Goal: Task Accomplishment & Management: Complete application form

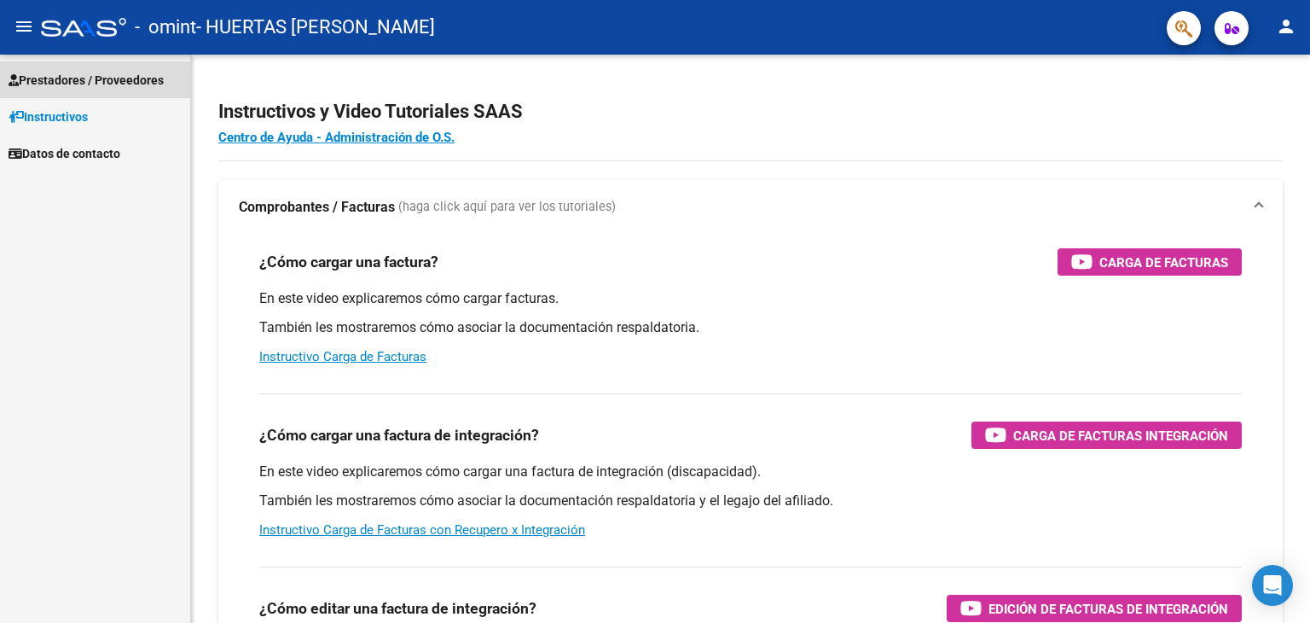
click at [123, 80] on span "Prestadores / Proveedores" at bounding box center [86, 80] width 155 height 19
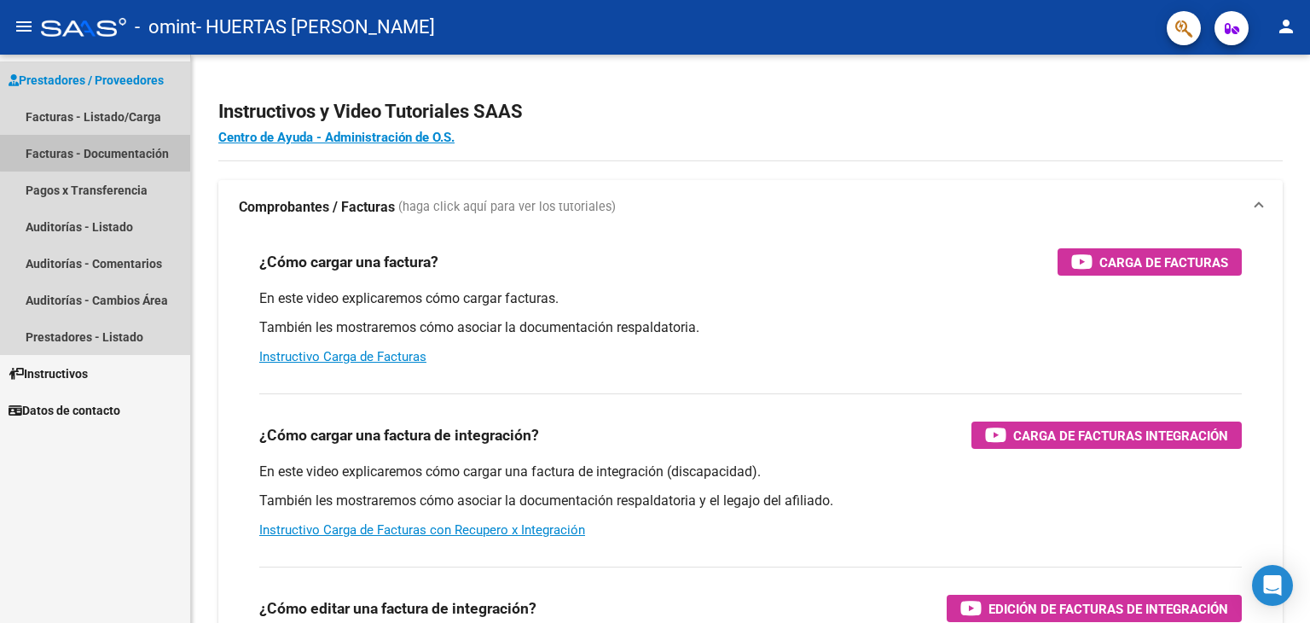
click at [101, 153] on link "Facturas - Documentación" at bounding box center [95, 153] width 190 height 37
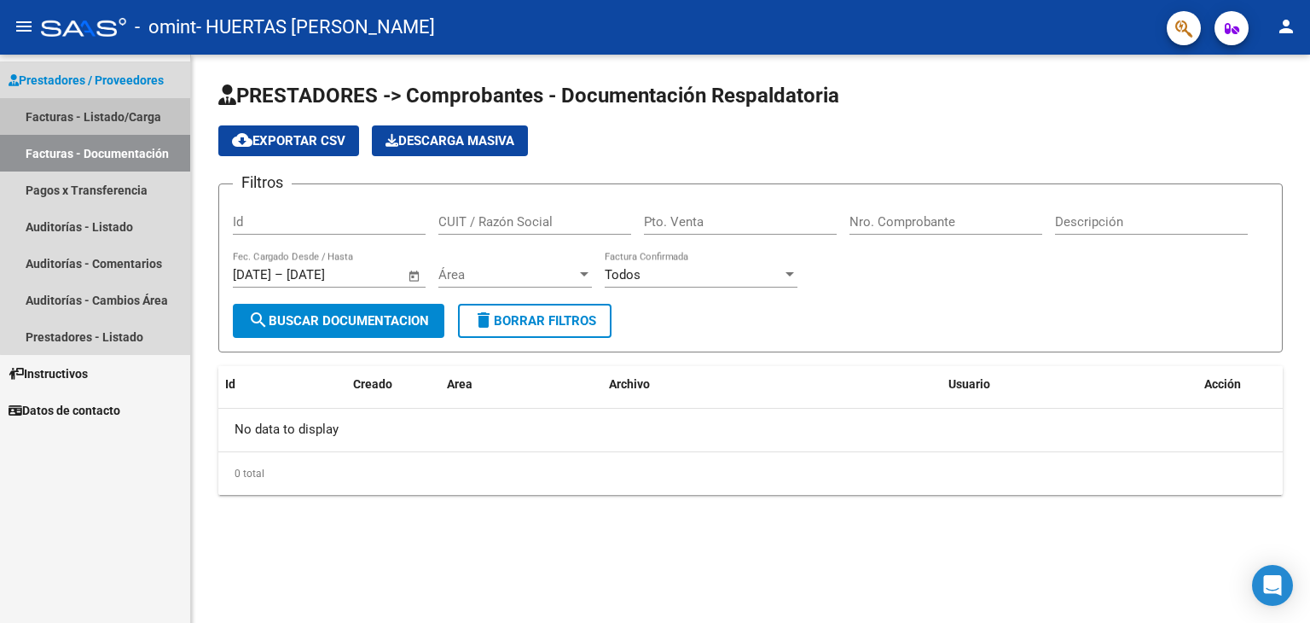
click at [105, 109] on link "Facturas - Listado/Carga" at bounding box center [95, 116] width 190 height 37
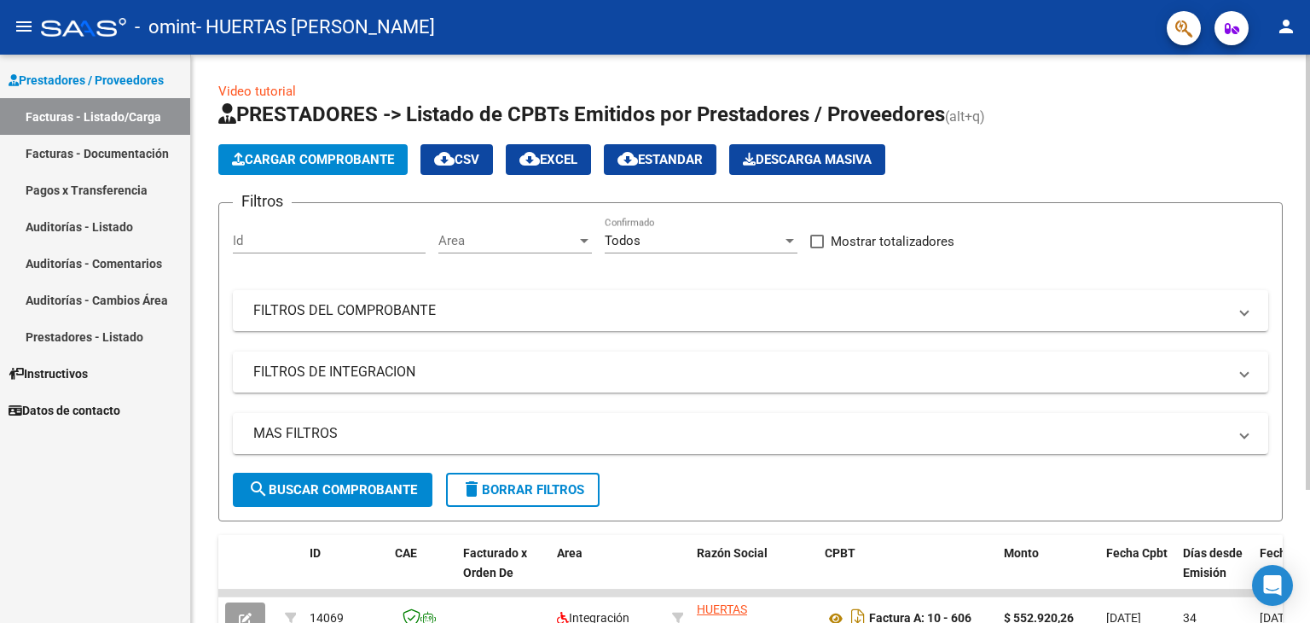
click at [342, 156] on span "Cargar Comprobante" at bounding box center [313, 159] width 162 height 15
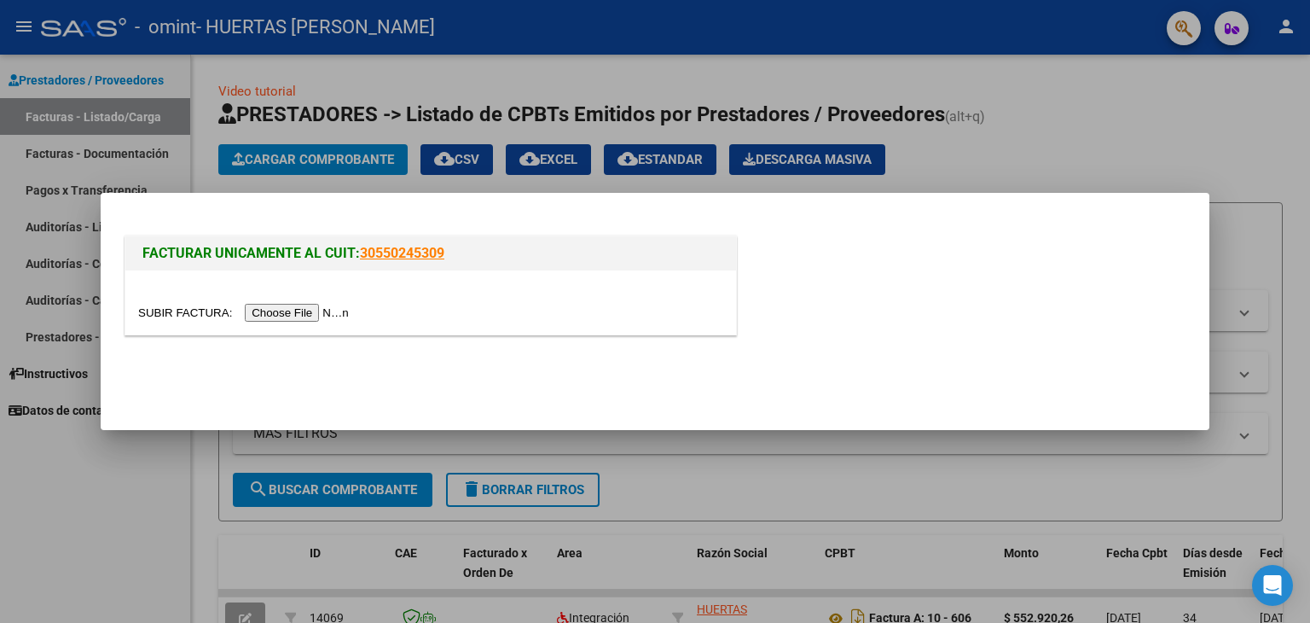
click at [282, 308] on input "file" at bounding box center [246, 313] width 216 height 18
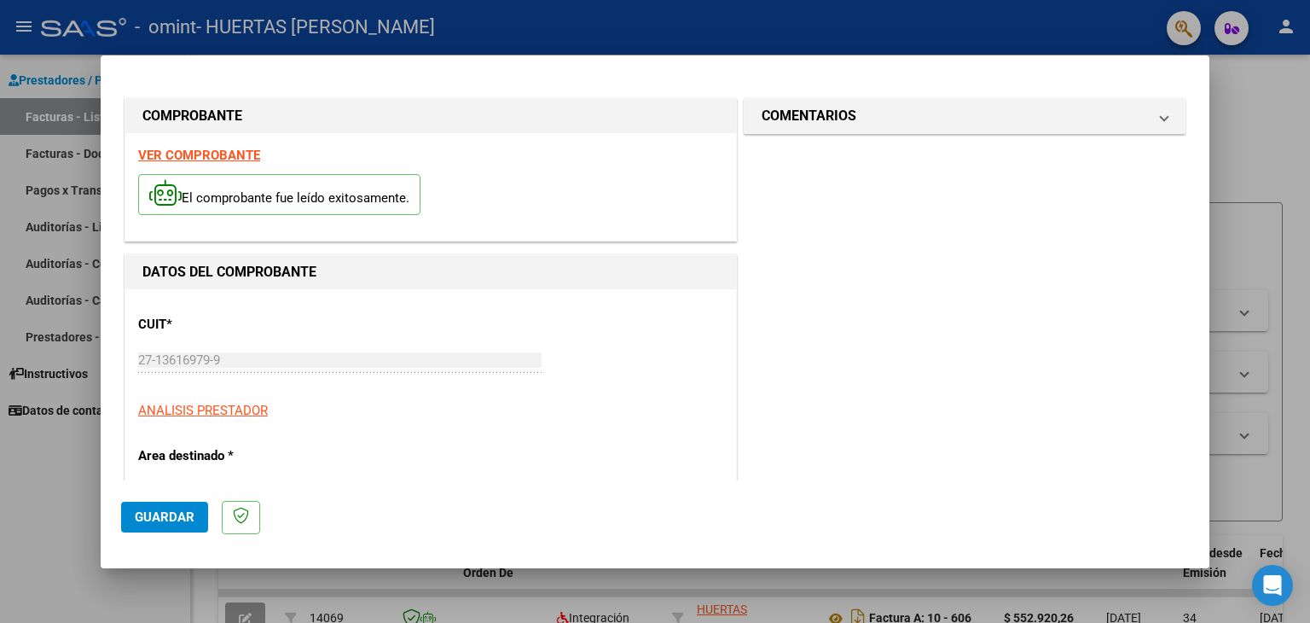
click at [180, 520] on span "Guardar" at bounding box center [165, 516] width 60 height 15
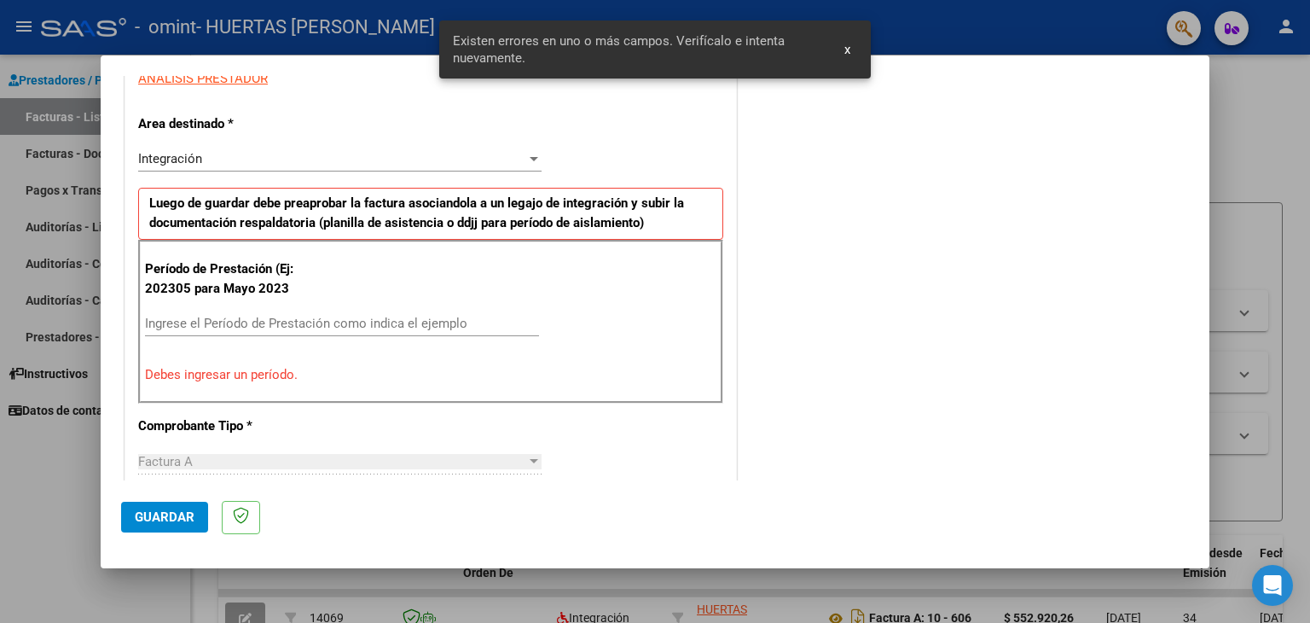
scroll to position [358, 0]
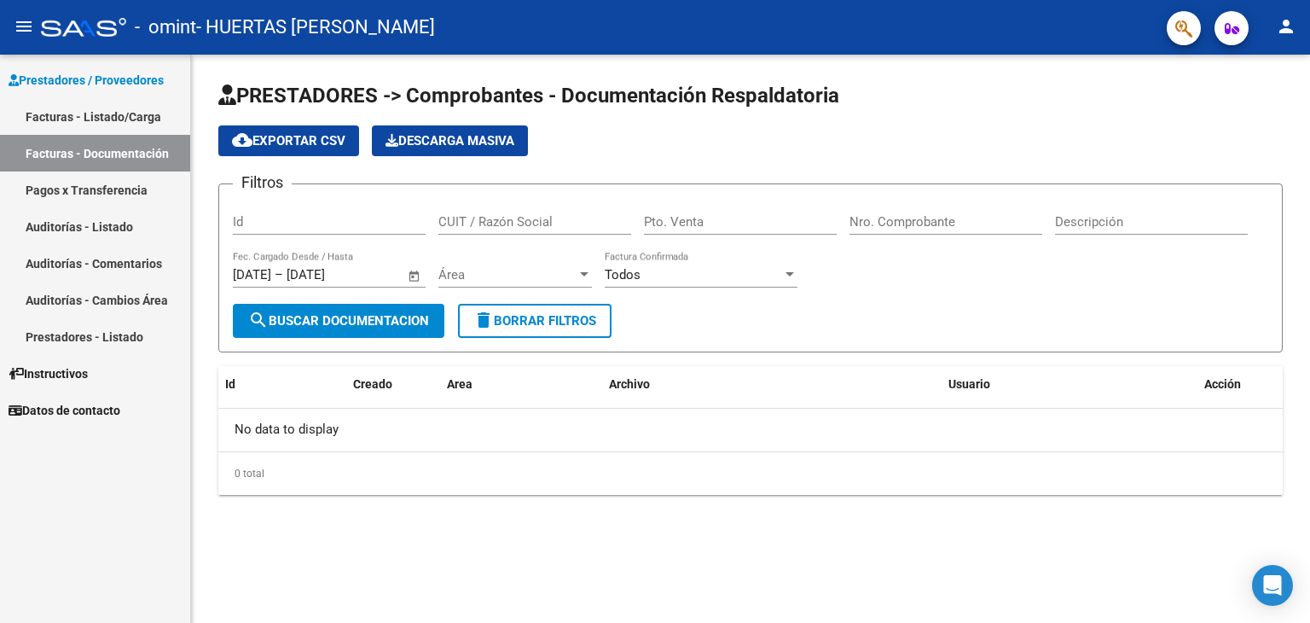
click at [117, 154] on link "Facturas - Documentación" at bounding box center [95, 153] width 190 height 37
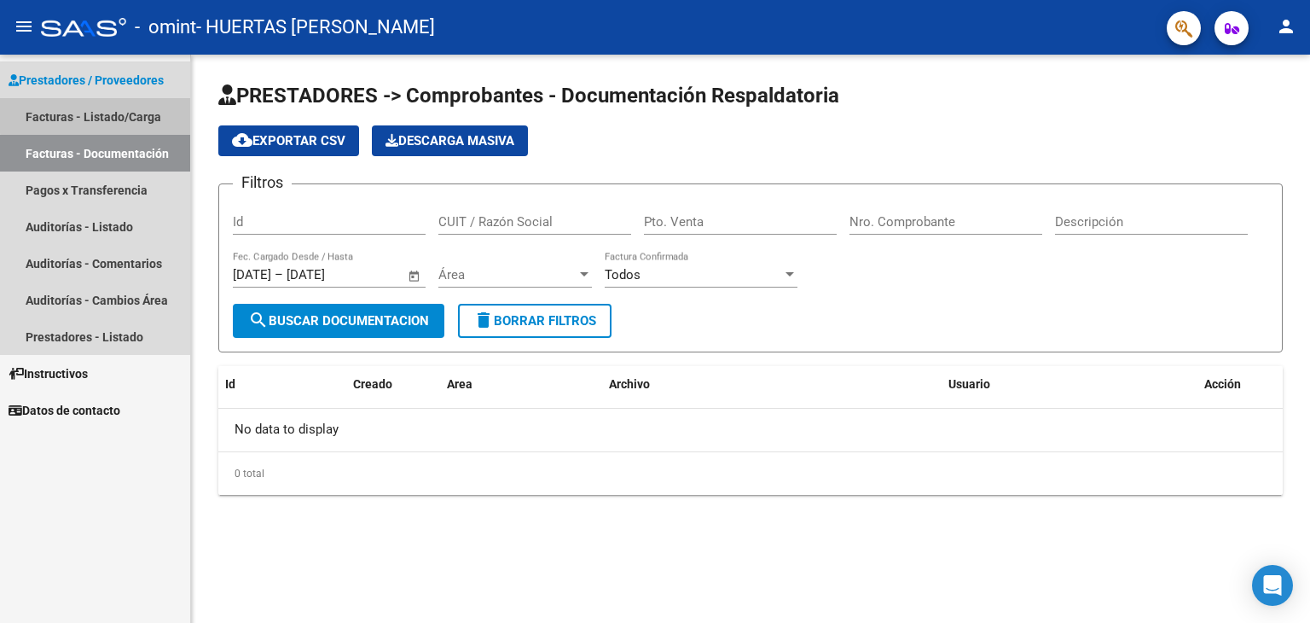
click at [125, 113] on link "Facturas - Listado/Carga" at bounding box center [95, 116] width 190 height 37
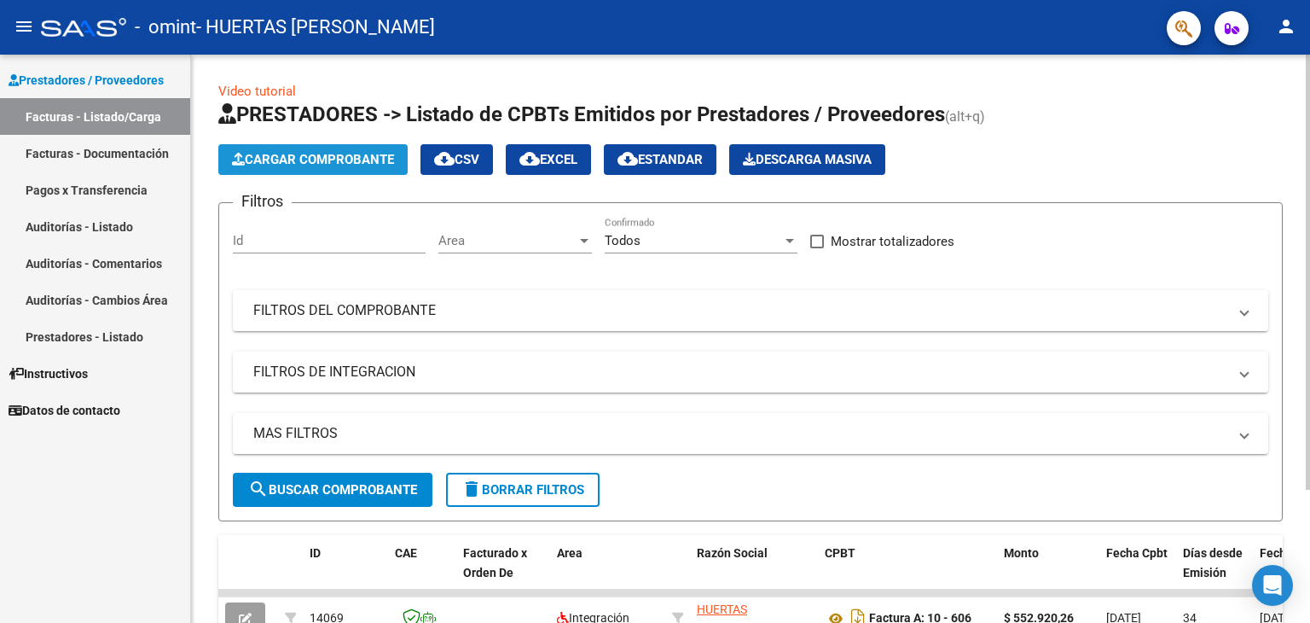
click at [342, 158] on span "Cargar Comprobante" at bounding box center [313, 159] width 162 height 15
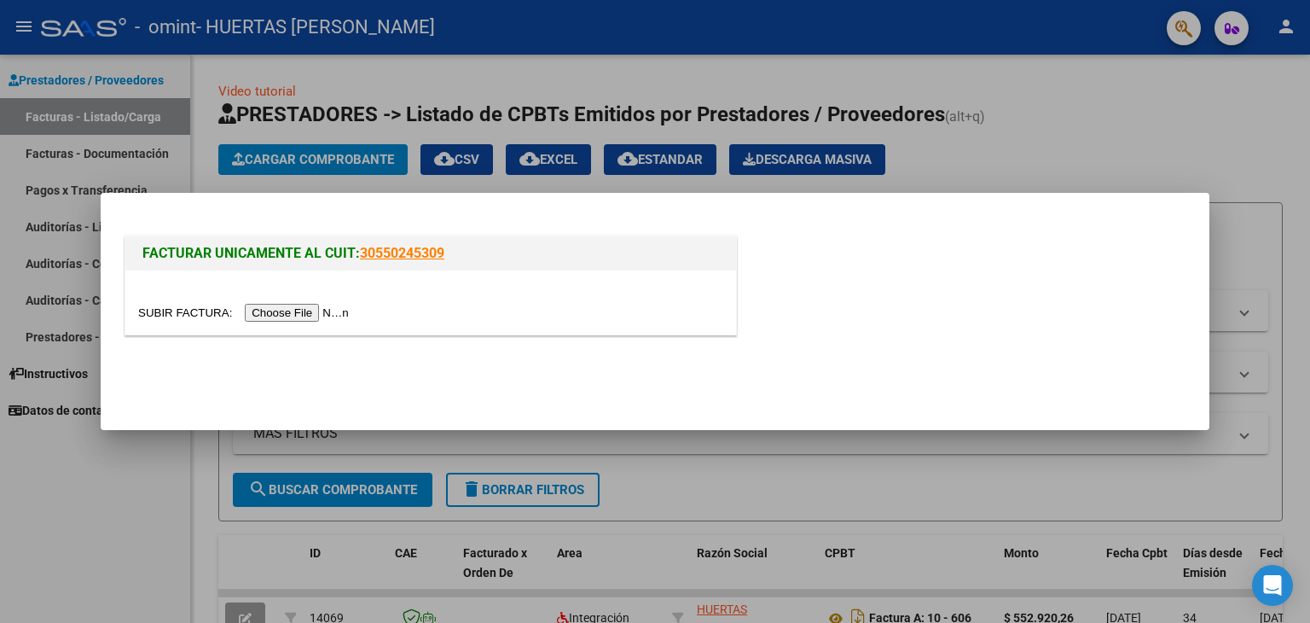
click at [316, 315] on input "file" at bounding box center [246, 313] width 216 height 18
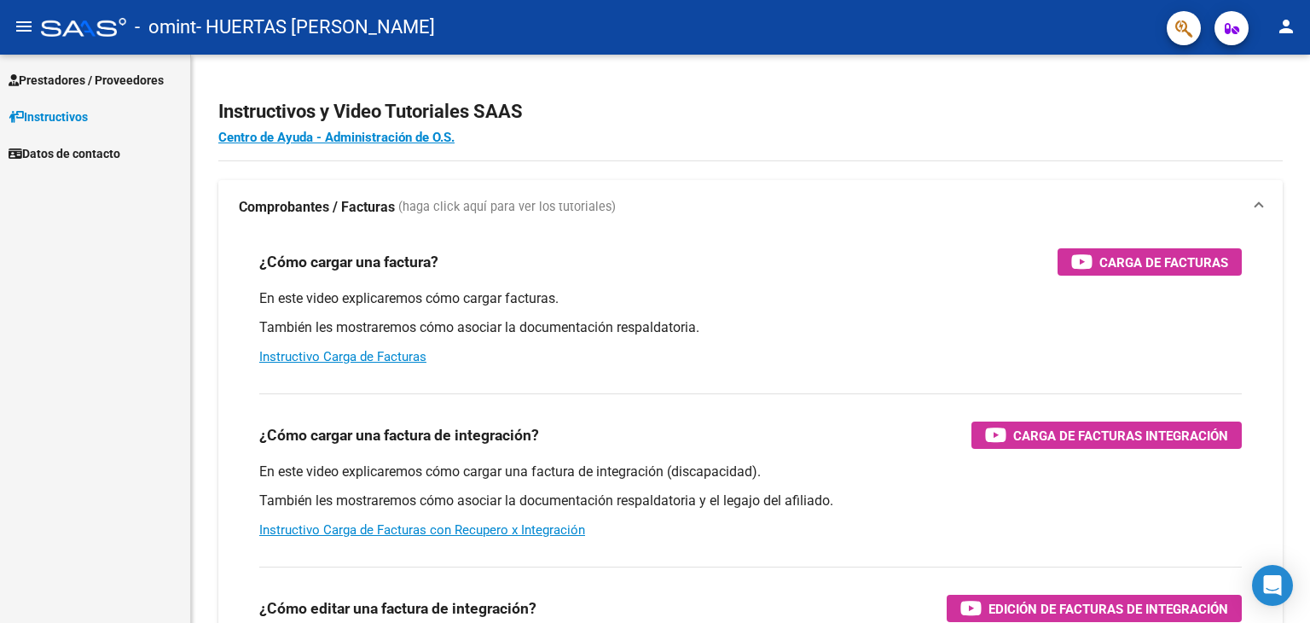
click at [109, 79] on span "Prestadores / Proveedores" at bounding box center [86, 80] width 155 height 19
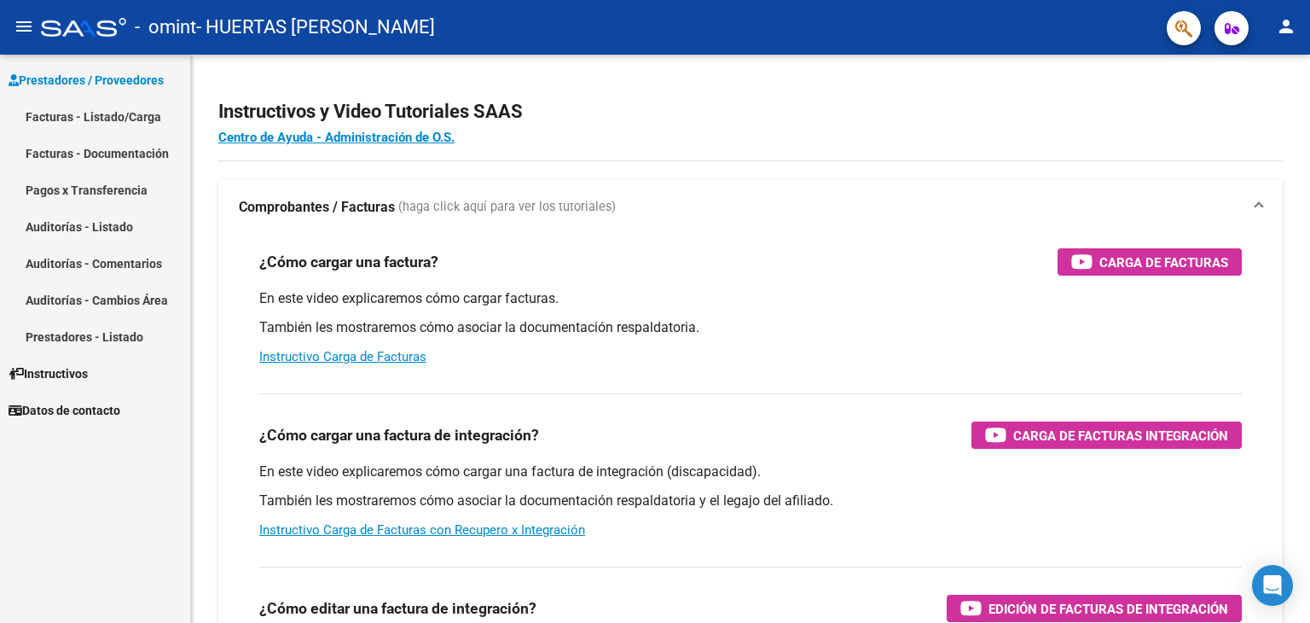
click at [76, 113] on link "Facturas - Listado/Carga" at bounding box center [95, 116] width 190 height 37
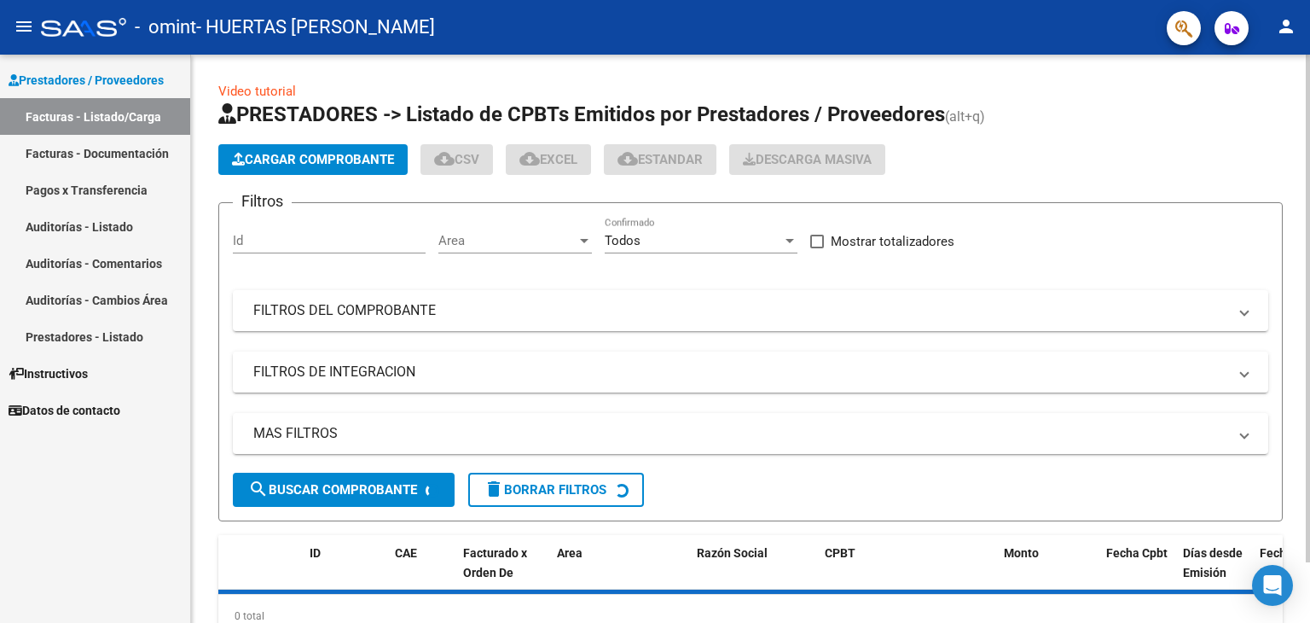
click at [311, 160] on span "Cargar Comprobante" at bounding box center [313, 159] width 162 height 15
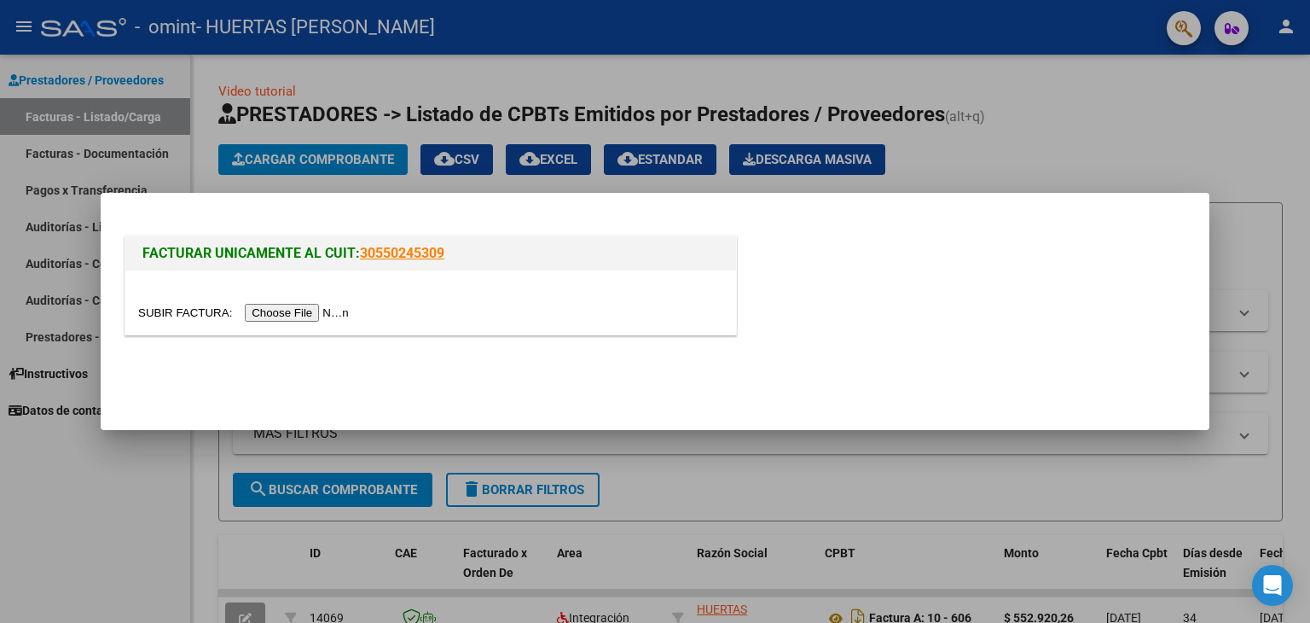
click at [296, 311] on input "file" at bounding box center [246, 313] width 216 height 18
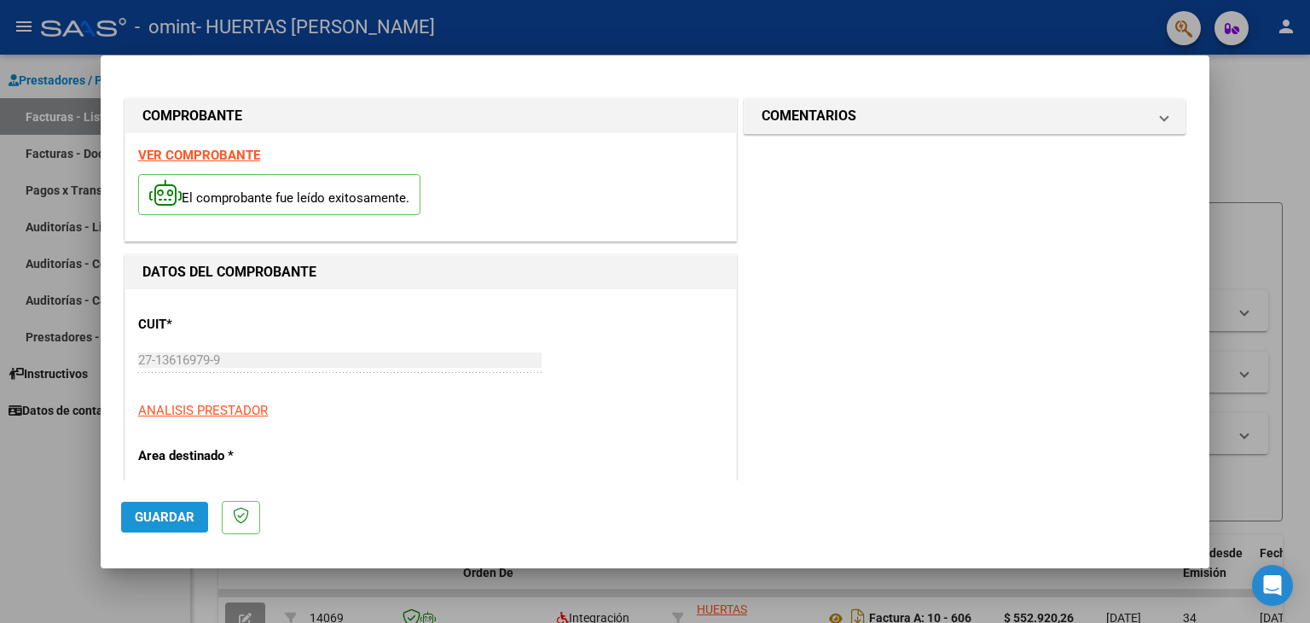
click at [160, 516] on span "Guardar" at bounding box center [165, 516] width 60 height 15
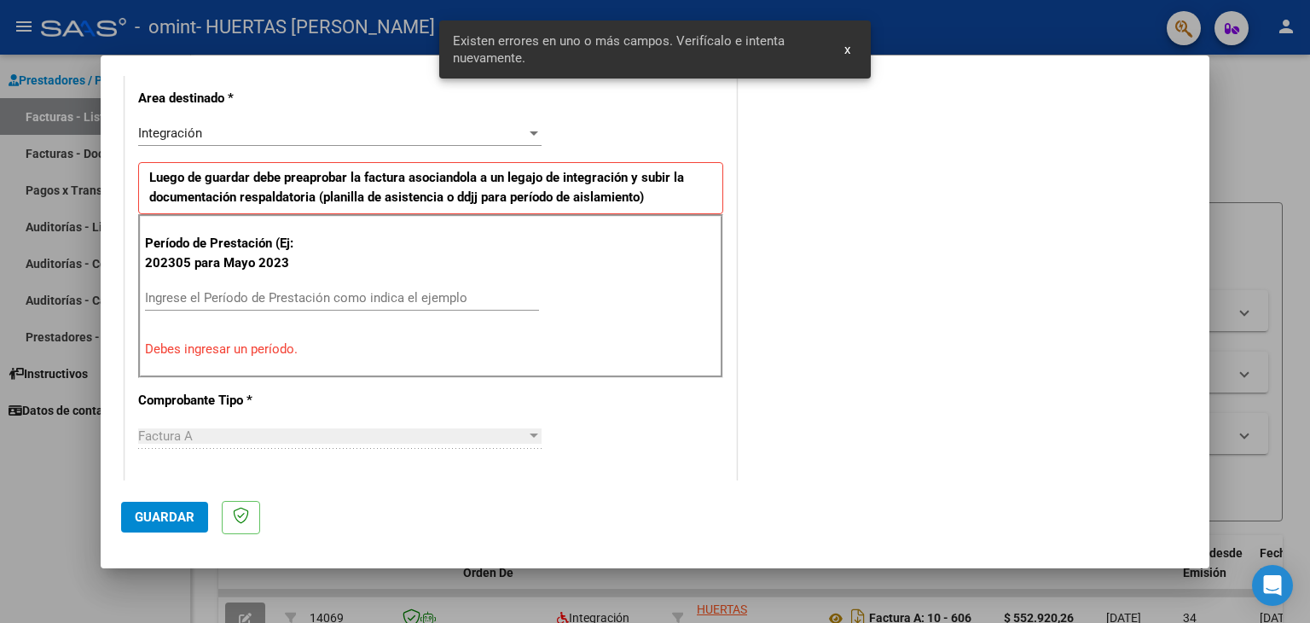
scroll to position [358, 0]
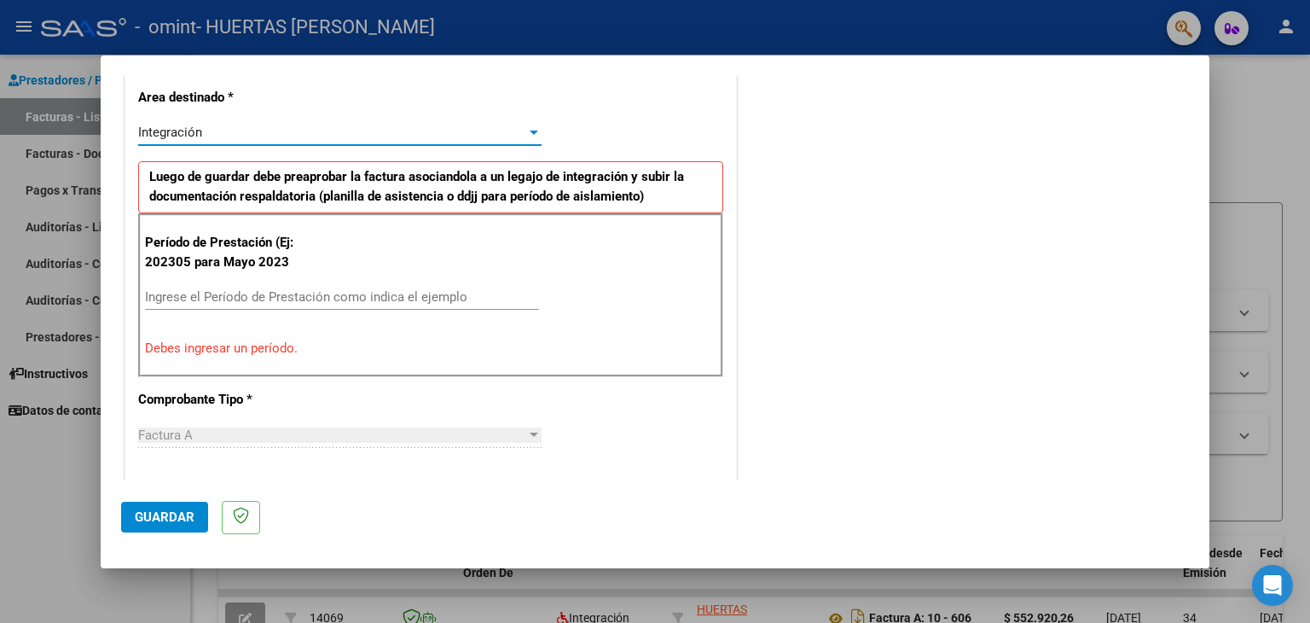
click at [193, 132] on span "Integración" at bounding box center [170, 132] width 64 height 15
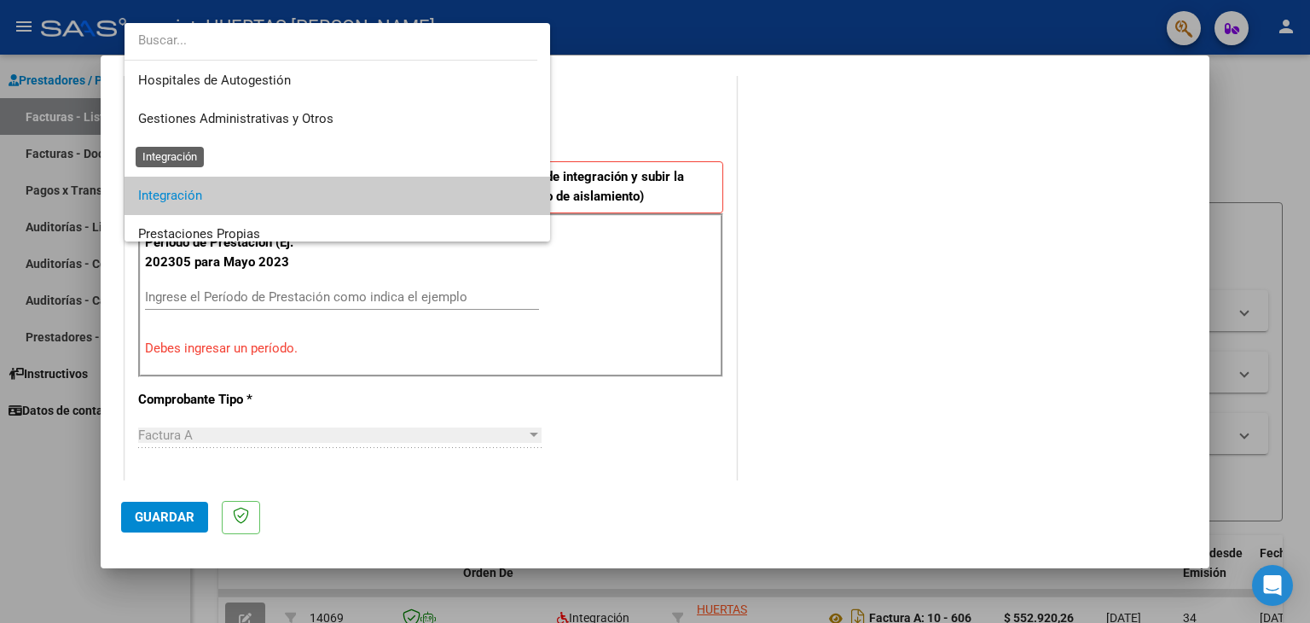
scroll to position [63, 0]
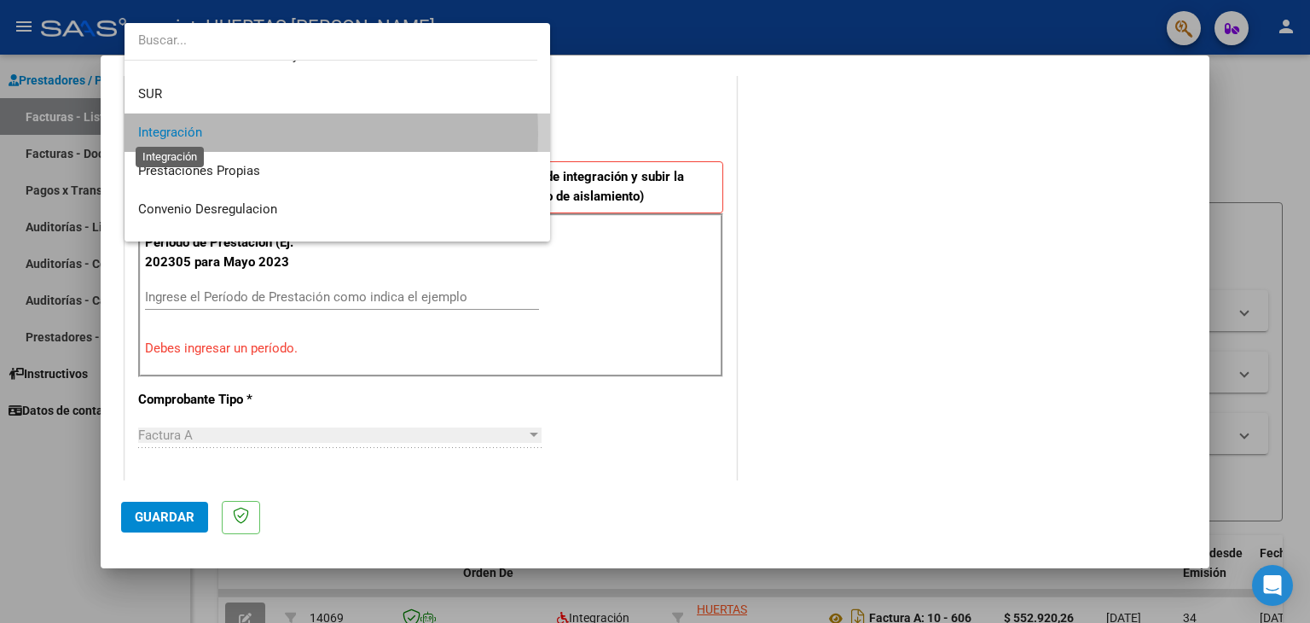
click at [184, 134] on span "Integración" at bounding box center [170, 132] width 64 height 15
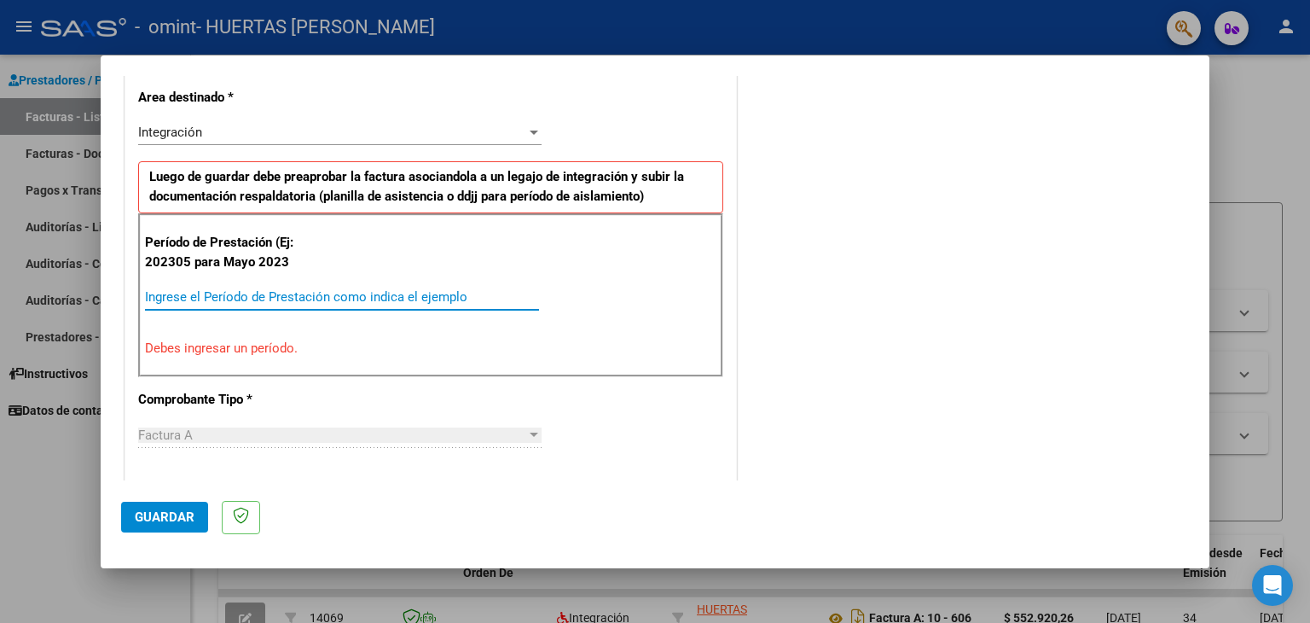
click at [224, 300] on input "Ingrese el Período de Prestación como indica el ejemplo" at bounding box center [342, 296] width 394 height 15
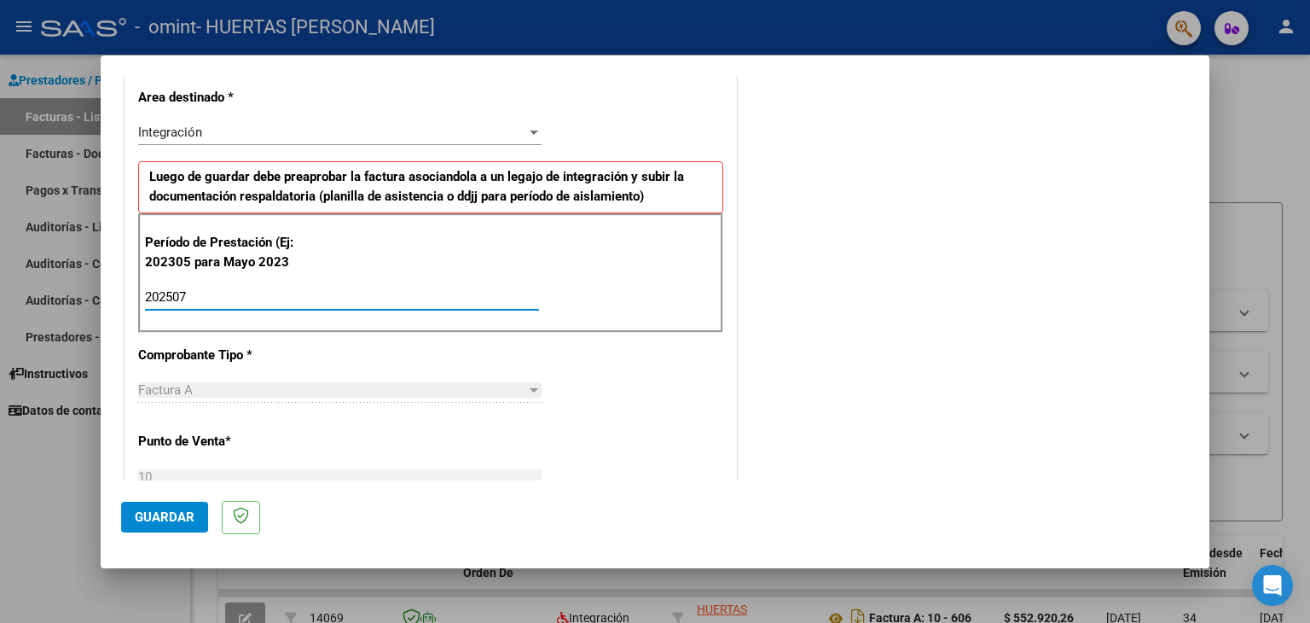
type input "202507"
click at [166, 513] on span "Guardar" at bounding box center [165, 516] width 60 height 15
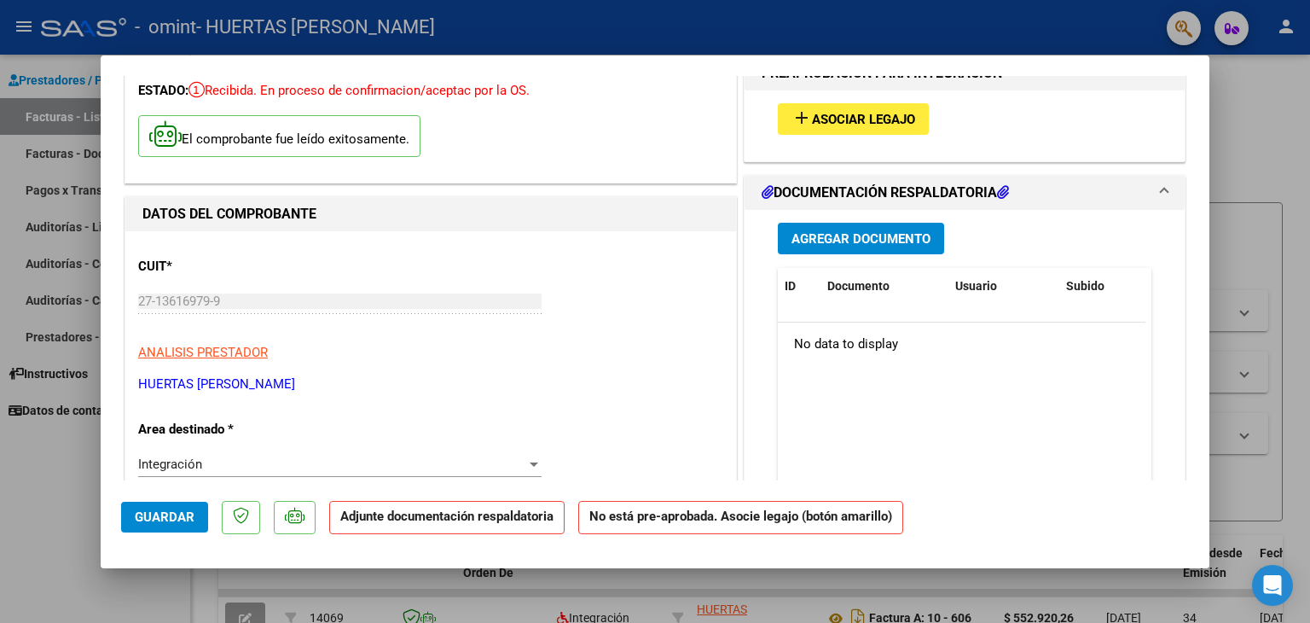
scroll to position [0, 0]
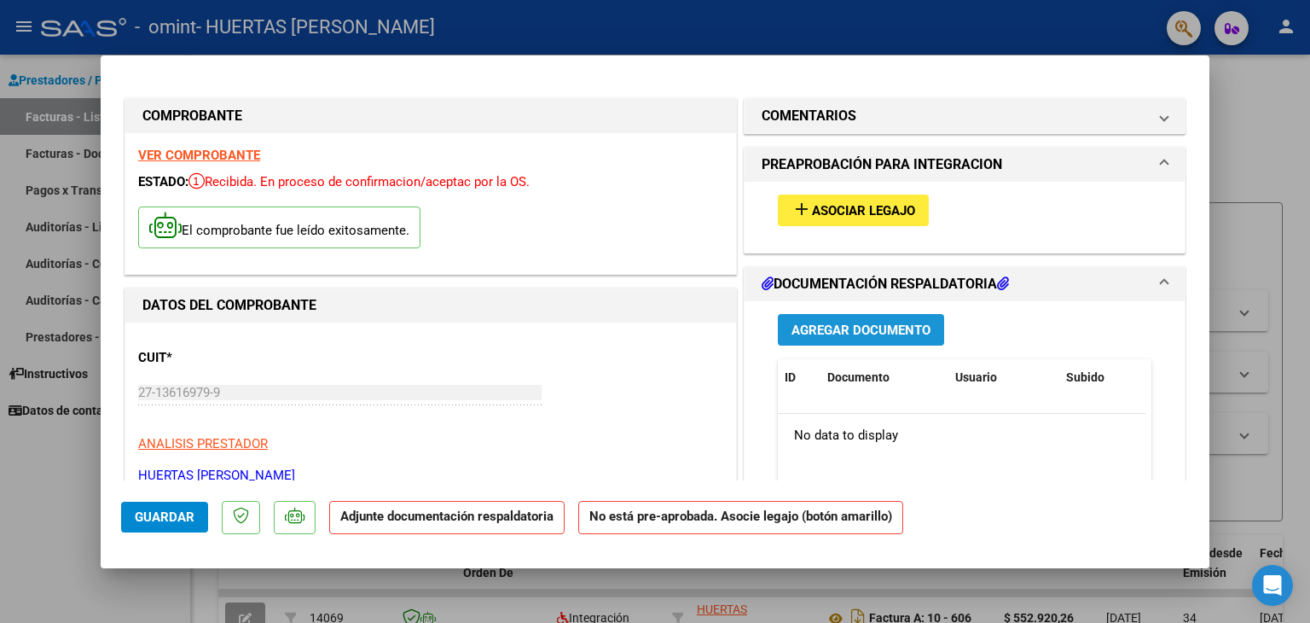
click at [874, 334] on span "Agregar Documento" at bounding box center [861, 329] width 139 height 15
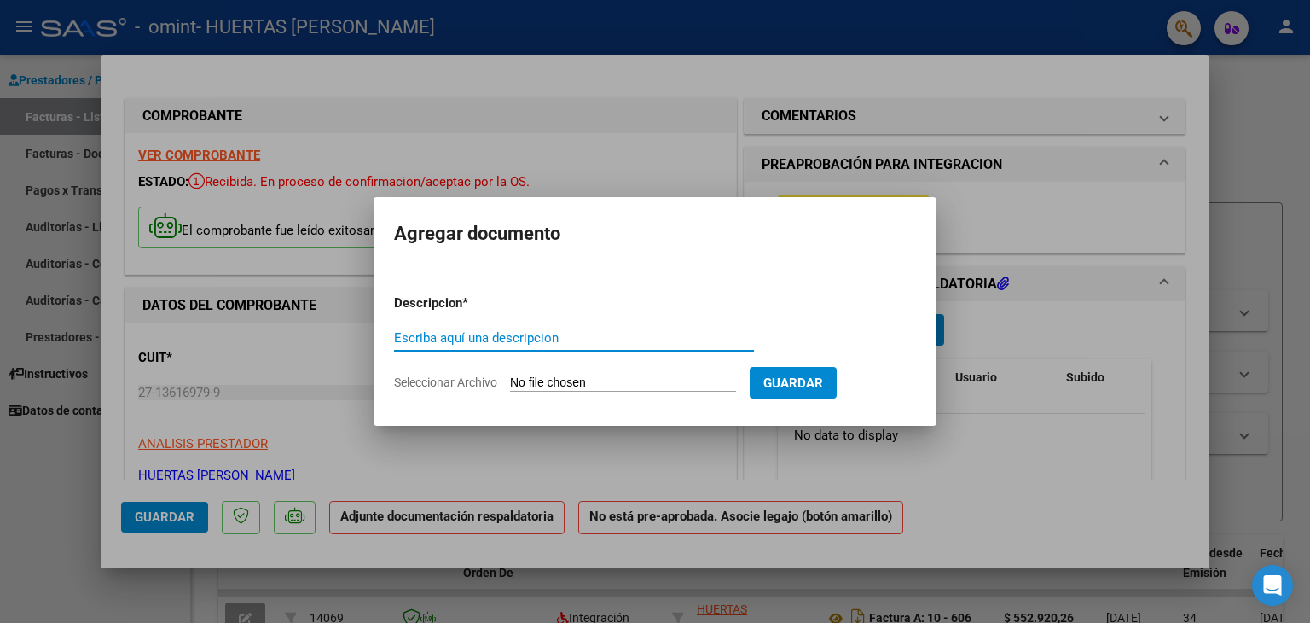
click at [602, 383] on input "Seleccionar Archivo" at bounding box center [623, 383] width 226 height 16
click at [590, 382] on input "Seleccionar Archivo" at bounding box center [623, 383] width 226 height 16
type input "C:\fakepath\PLANILLA DE TRANSPORTE A PRESTACIONES CET HOJA1.pdf"
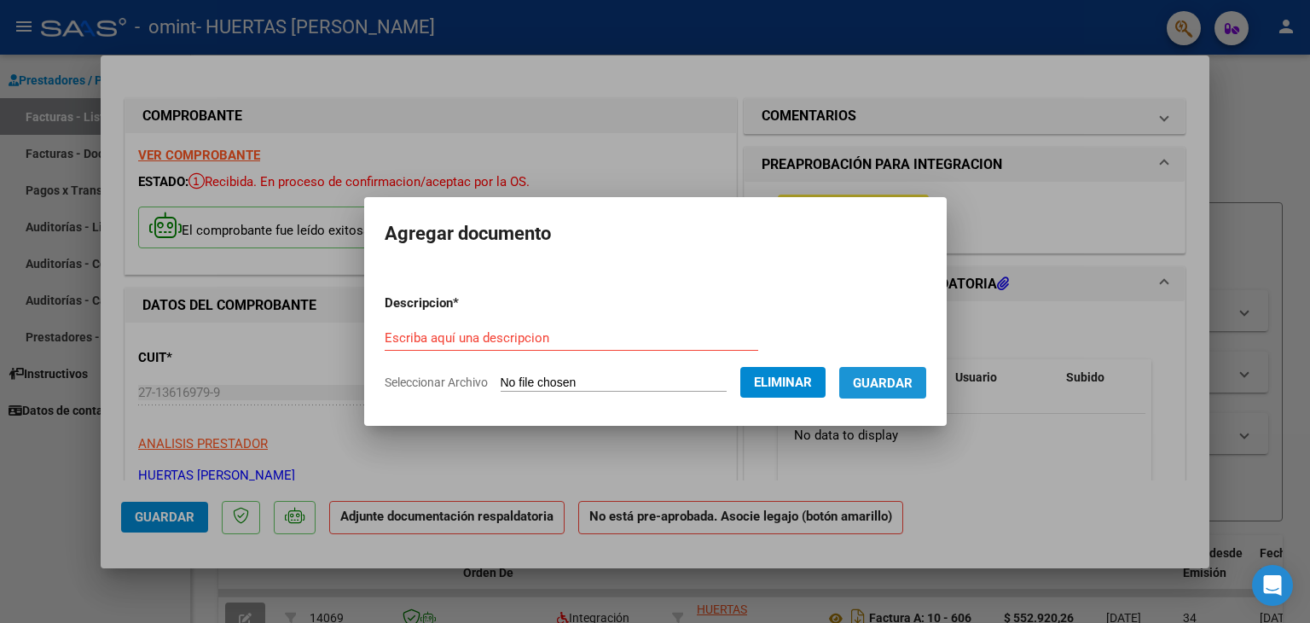
click at [899, 380] on span "Guardar" at bounding box center [883, 382] width 60 height 15
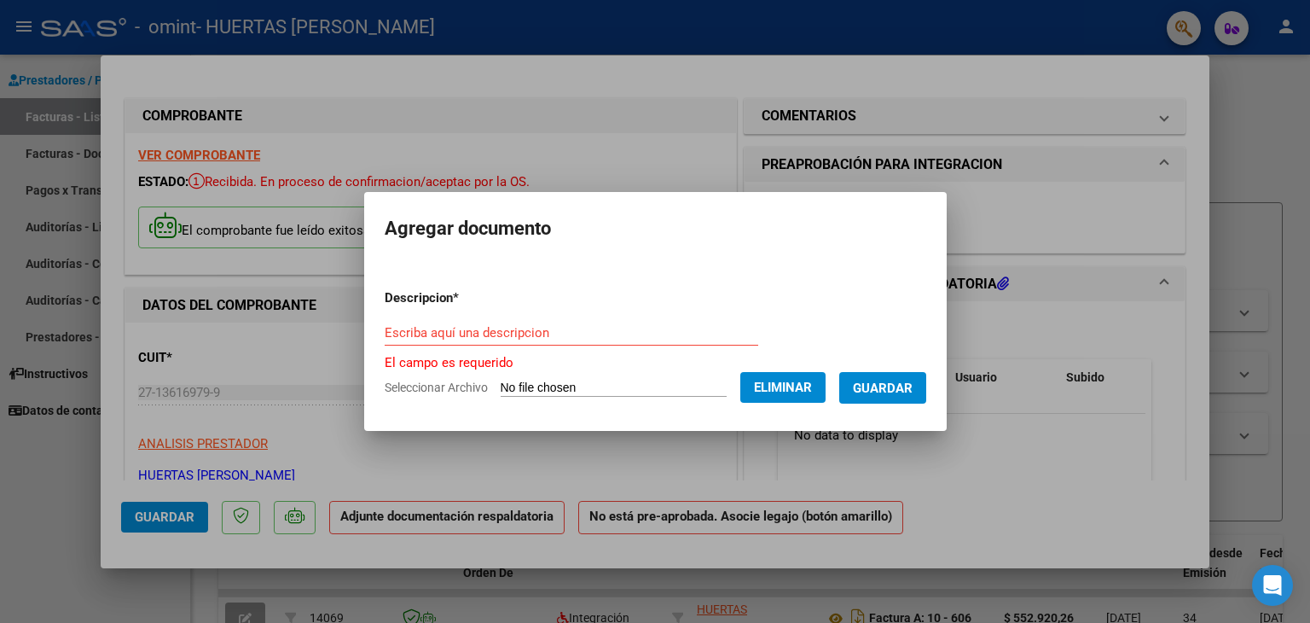
click at [789, 386] on span "Eliminar" at bounding box center [783, 387] width 58 height 15
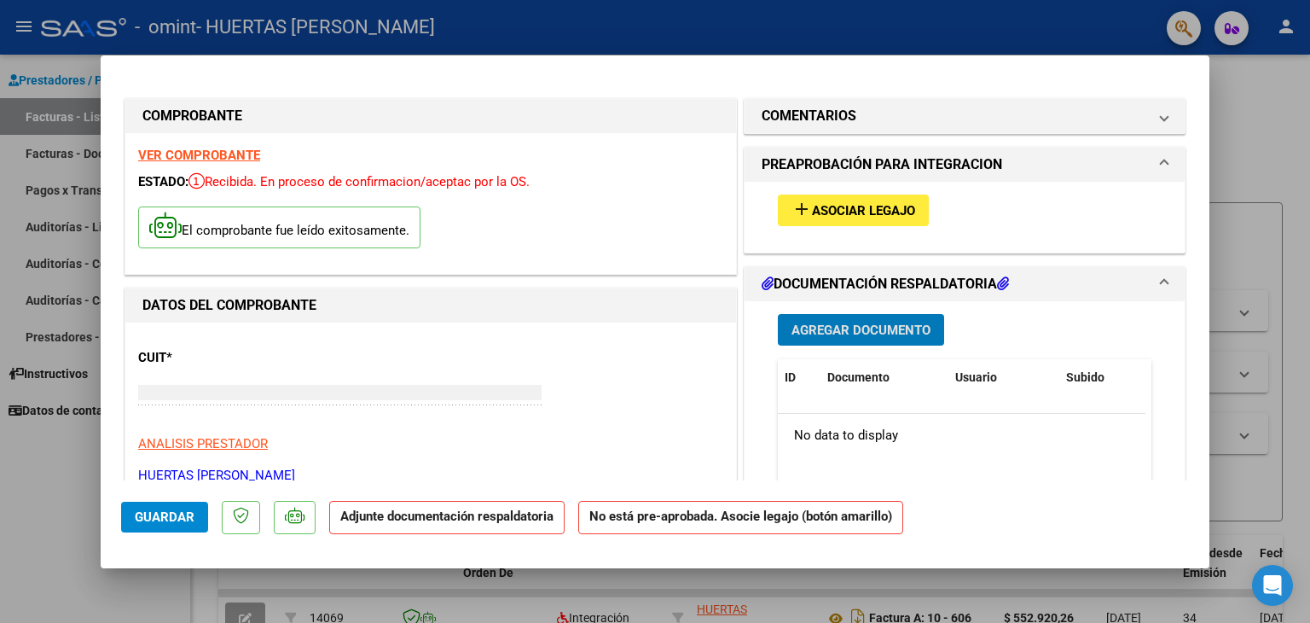
type input "$ 0,00"
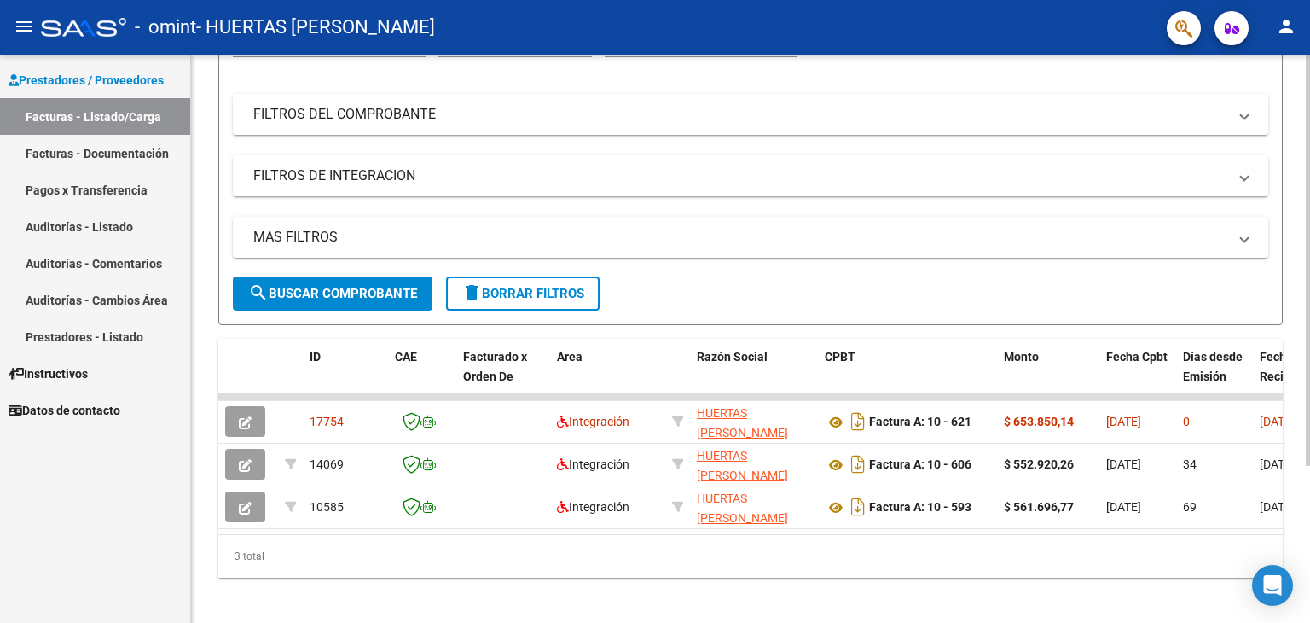
scroll to position [216, 0]
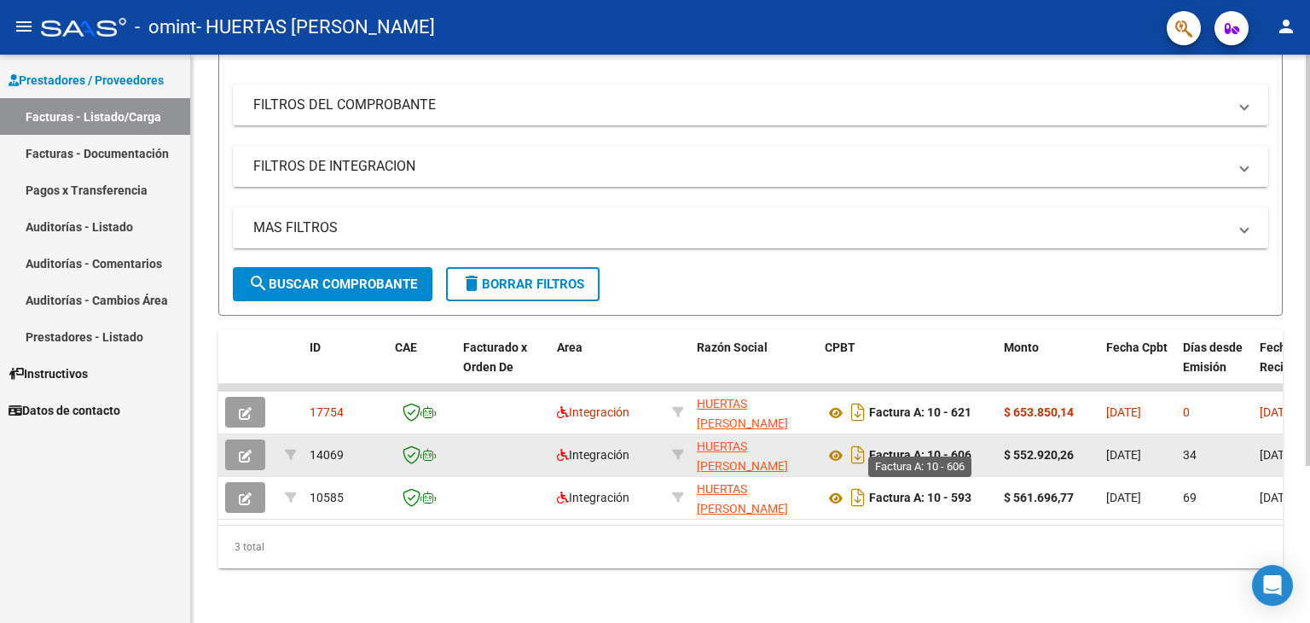
click at [933, 449] on strong "Factura A: 10 - 606" at bounding box center [920, 456] width 102 height 14
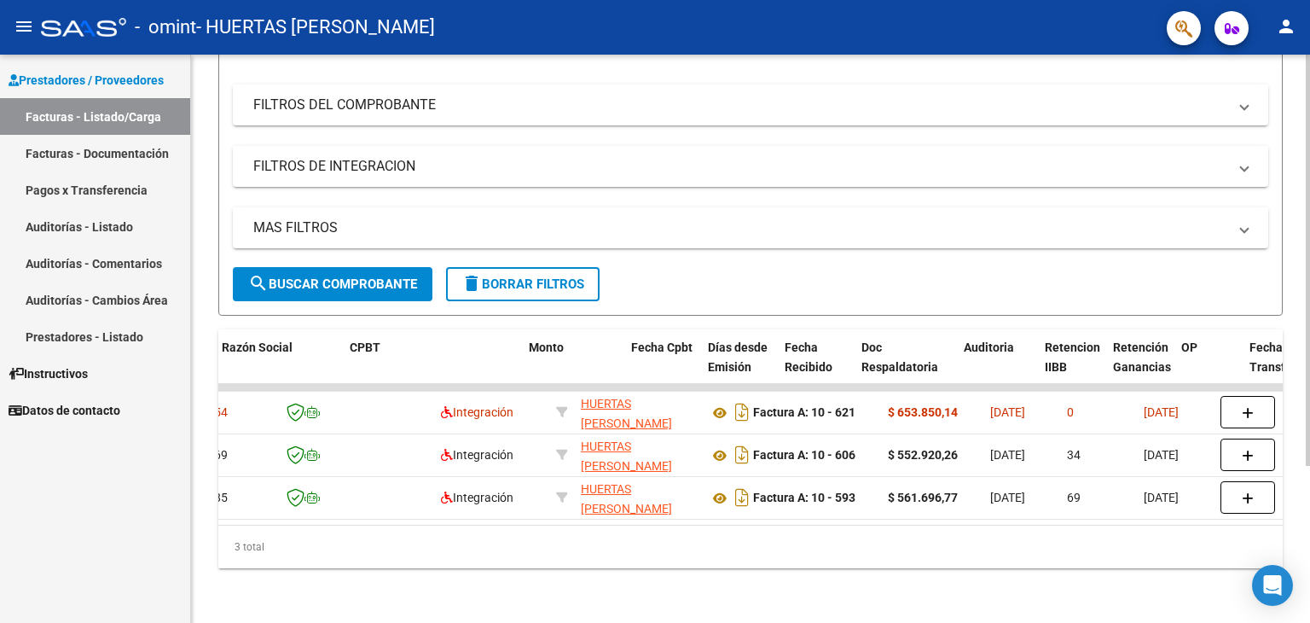
scroll to position [0, 819]
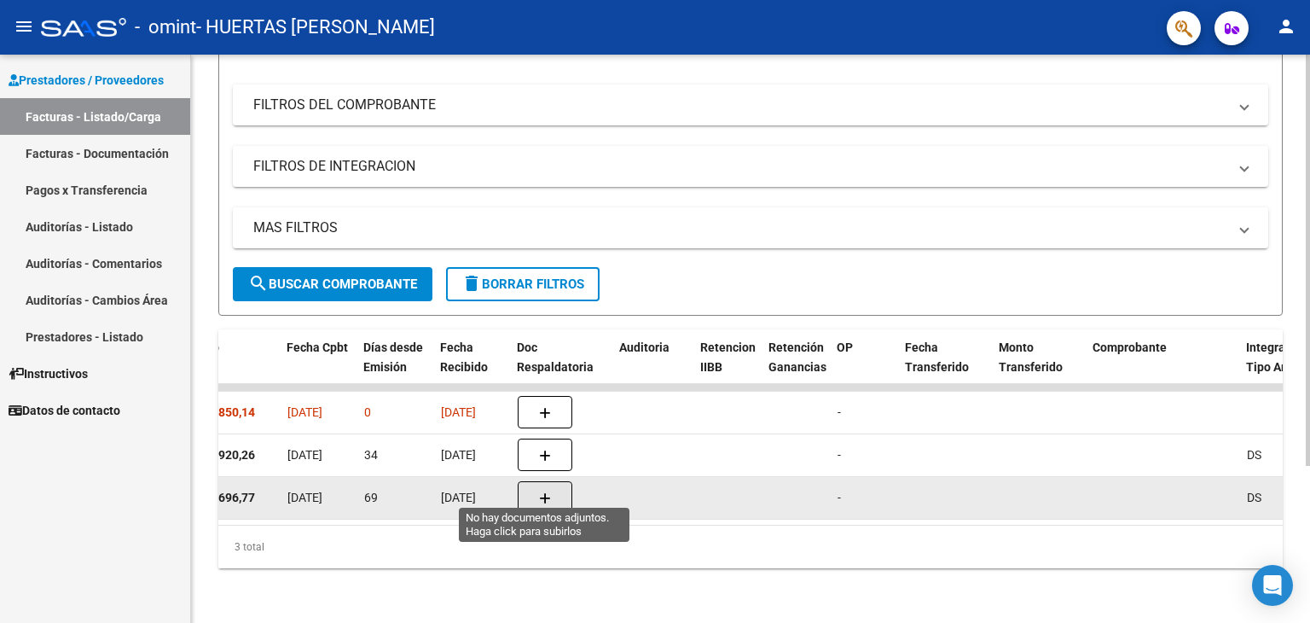
click at [545, 492] on icon "button" at bounding box center [545, 498] width 12 height 13
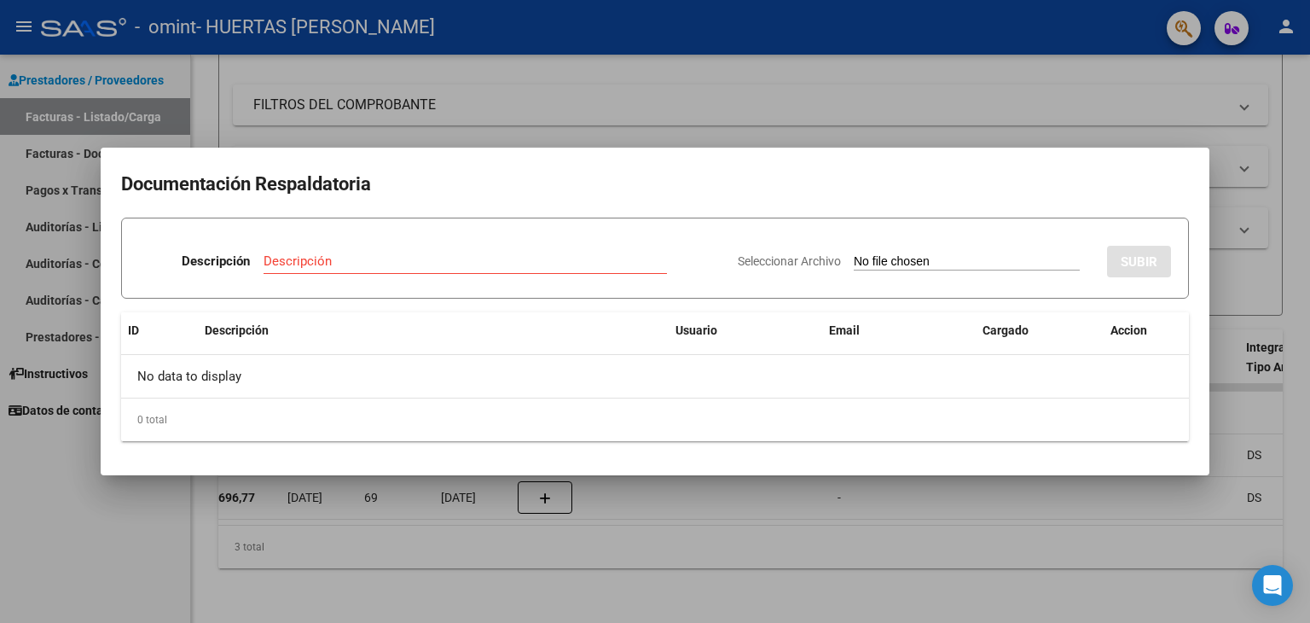
click at [854, 263] on input "Seleccionar Archivo" at bounding box center [967, 262] width 226 height 16
type input "C:\fakepath\PLANILLA DE TRANSPORTE A PRESTACIONES CET HOJA1.pdf"
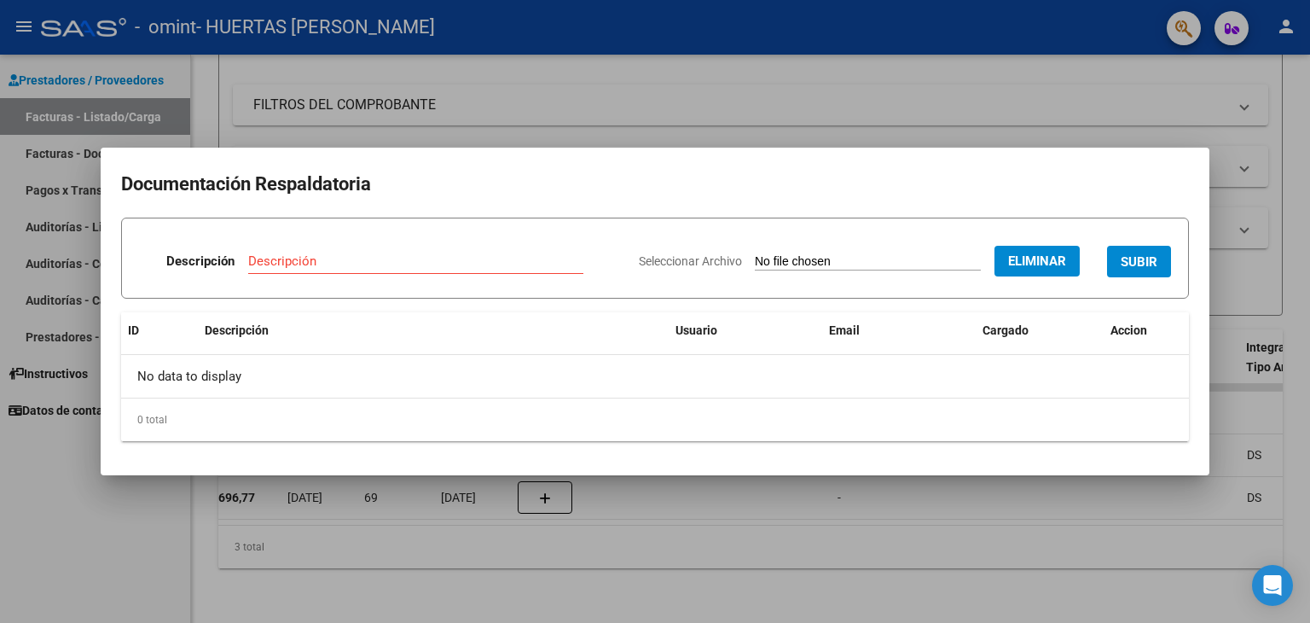
click at [1016, 253] on span "Eliminar" at bounding box center [1037, 260] width 58 height 15
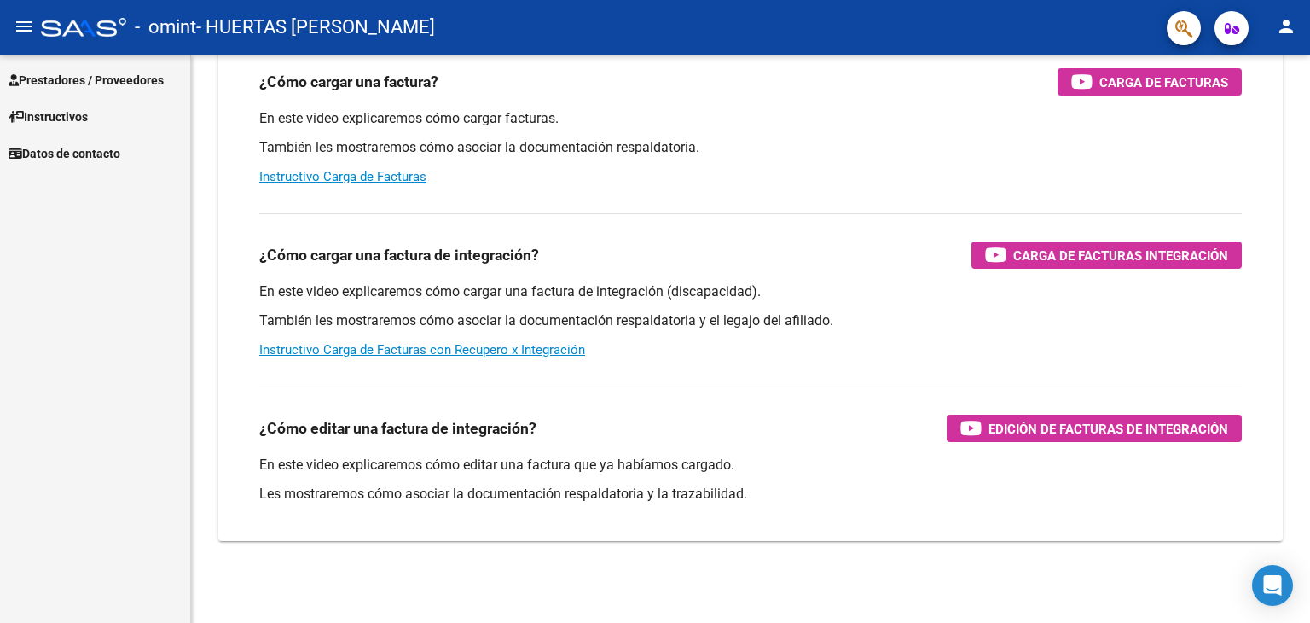
scroll to position [180, 0]
click at [133, 78] on span "Prestadores / Proveedores" at bounding box center [86, 80] width 155 height 19
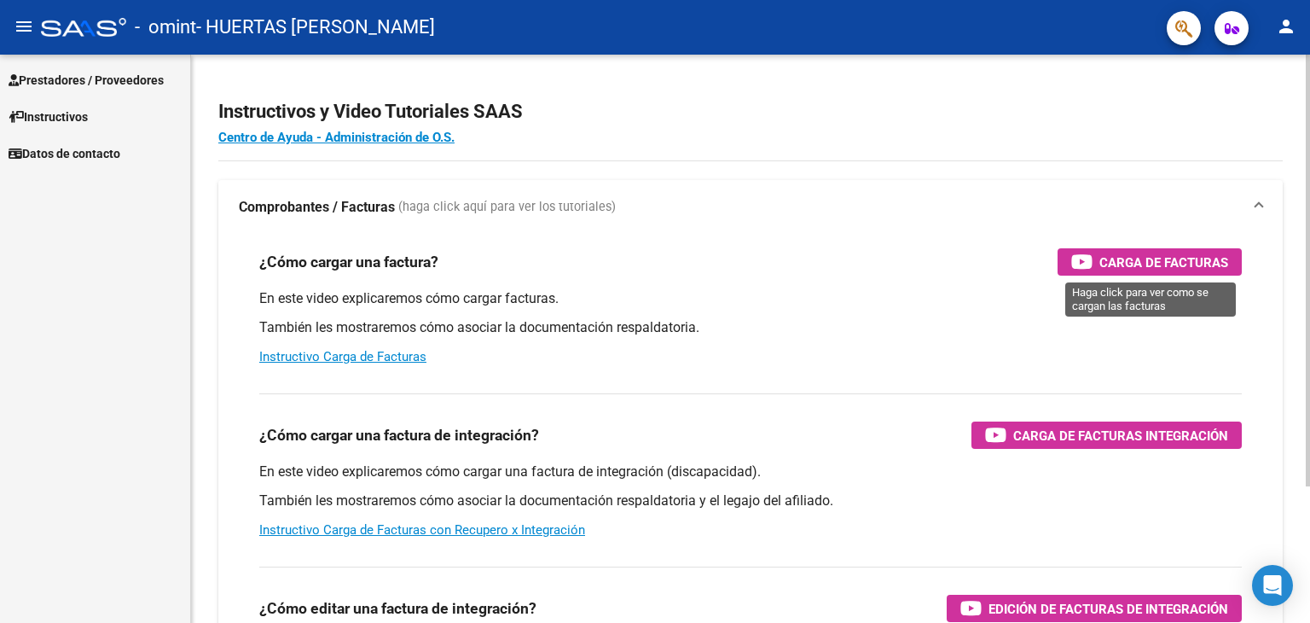
click at [1170, 262] on span "Carga de Facturas" at bounding box center [1164, 262] width 129 height 21
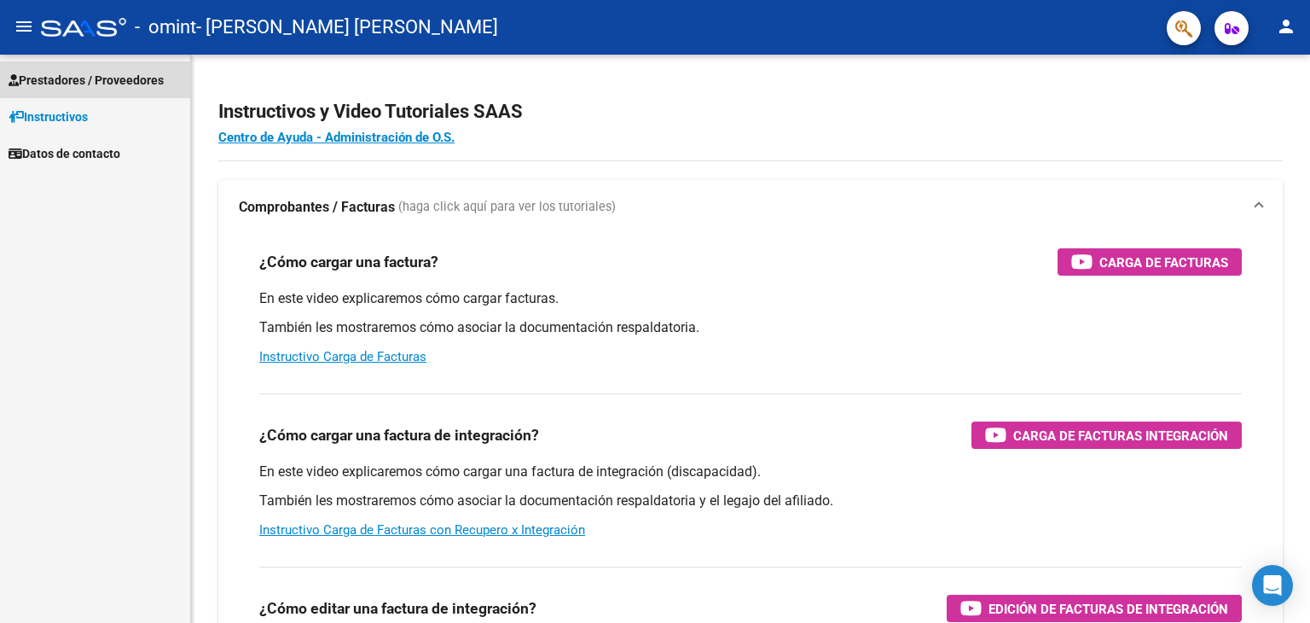
click at [92, 76] on span "Prestadores / Proveedores" at bounding box center [86, 80] width 155 height 19
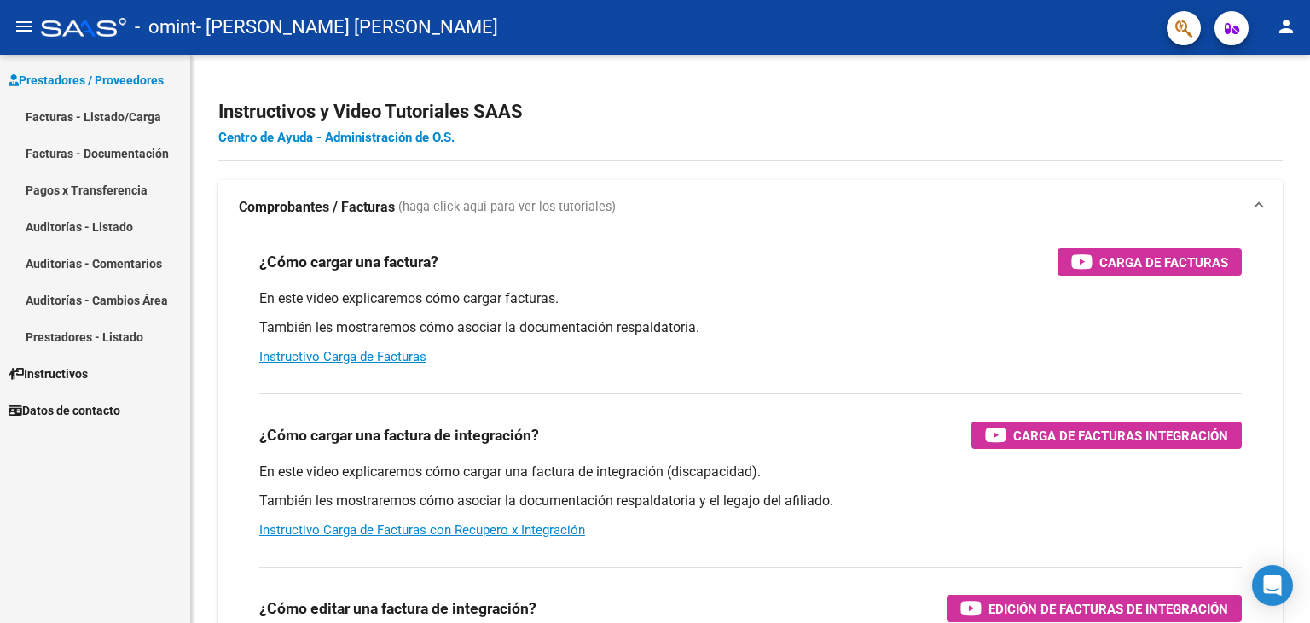
click at [102, 151] on link "Facturas - Documentación" at bounding box center [95, 153] width 190 height 37
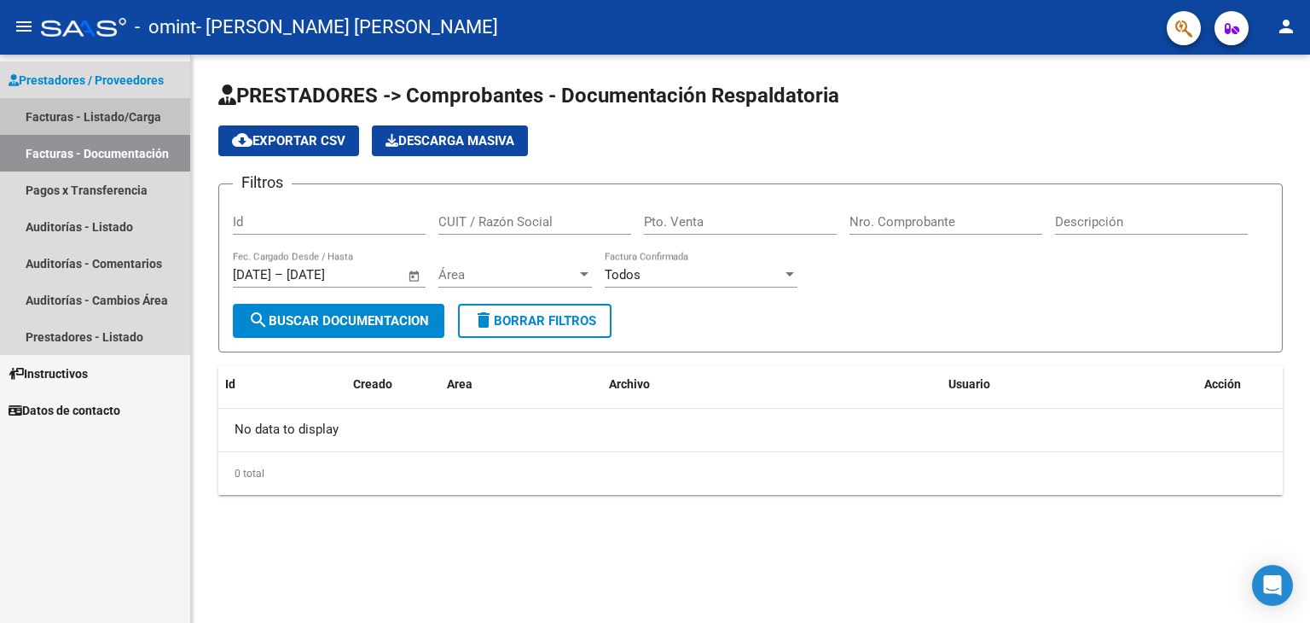
click at [100, 116] on link "Facturas - Listado/Carga" at bounding box center [95, 116] width 190 height 37
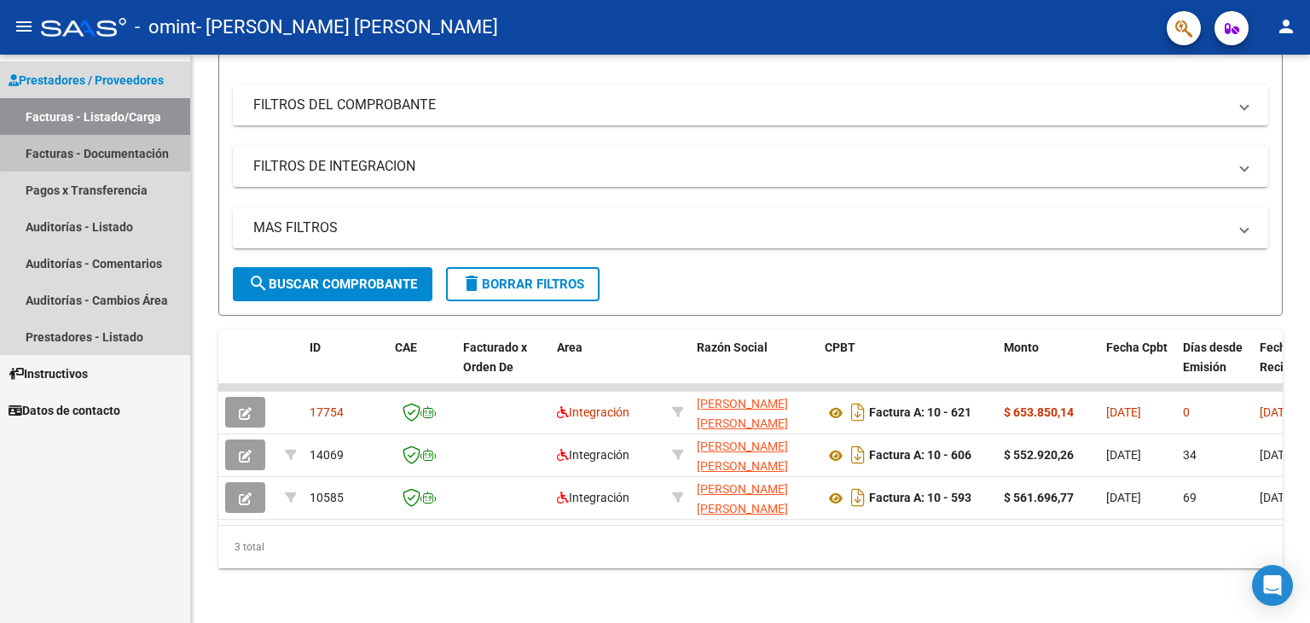
click at [110, 150] on link "Facturas - Documentación" at bounding box center [95, 153] width 190 height 37
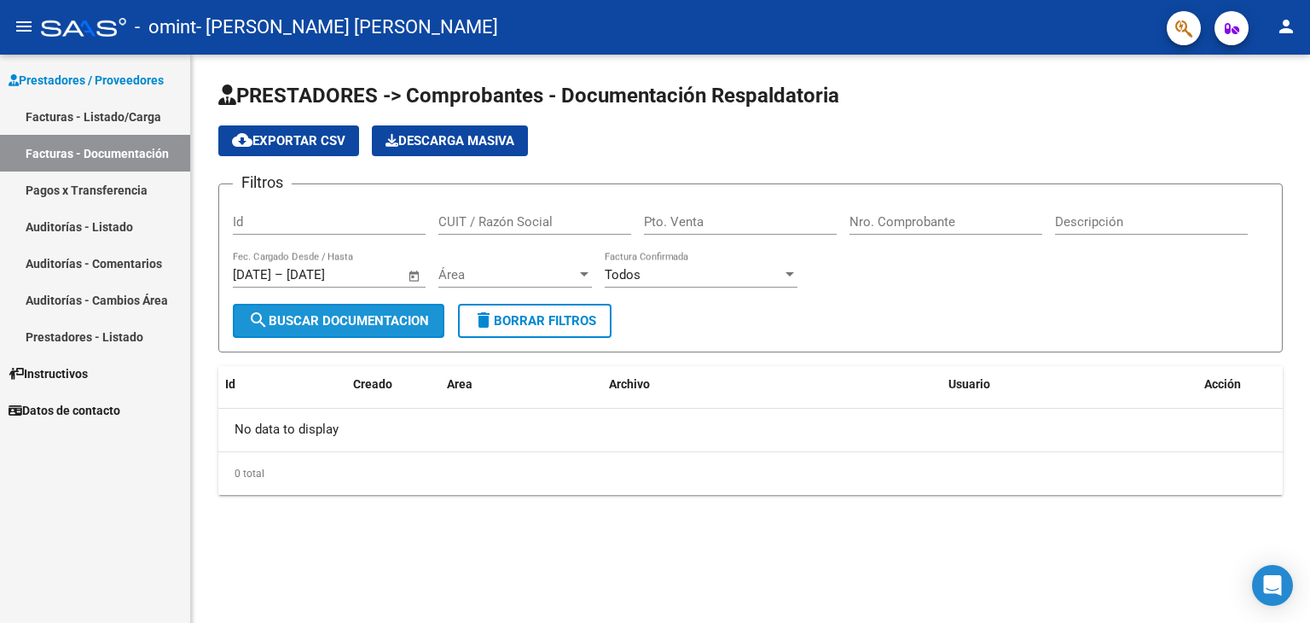
click at [321, 318] on span "search Buscar Documentacion" at bounding box center [338, 320] width 181 height 15
click at [338, 316] on span "search Buscar Documentacion" at bounding box center [338, 320] width 181 height 15
click at [386, 315] on span "search Buscar Documentacion" at bounding box center [338, 320] width 181 height 15
click at [246, 472] on div "0 total" at bounding box center [750, 473] width 1065 height 43
click at [586, 272] on div at bounding box center [584, 274] width 9 height 4
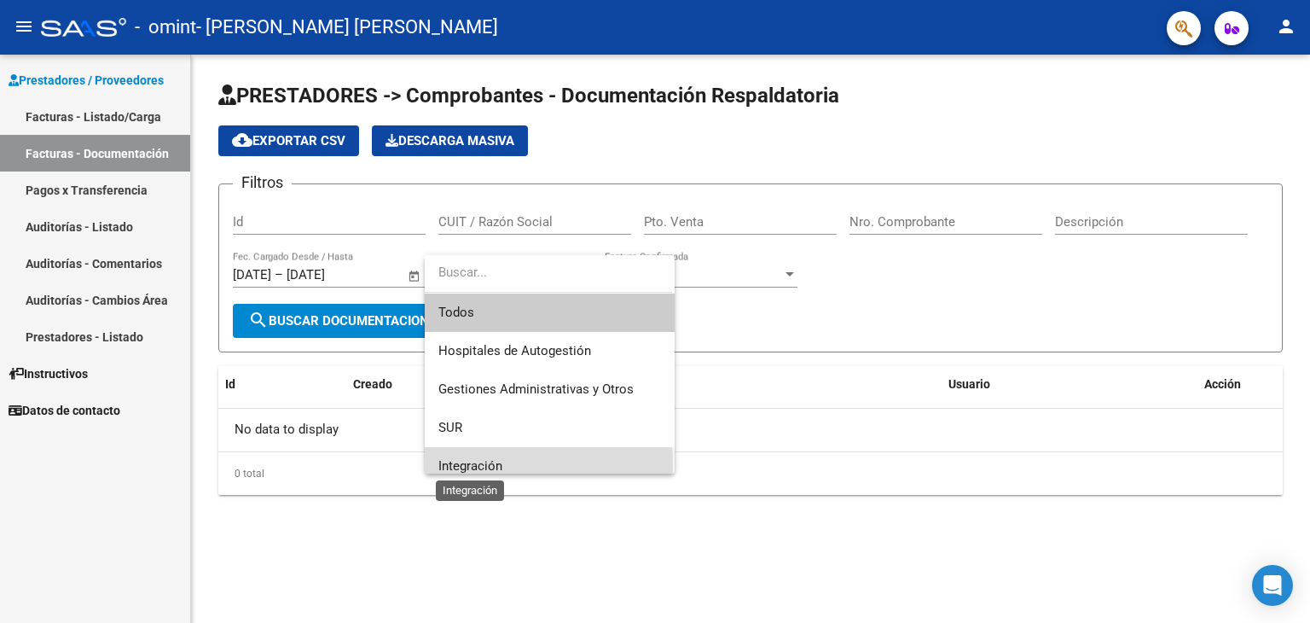
click at [478, 465] on span "Integración" at bounding box center [470, 465] width 64 height 15
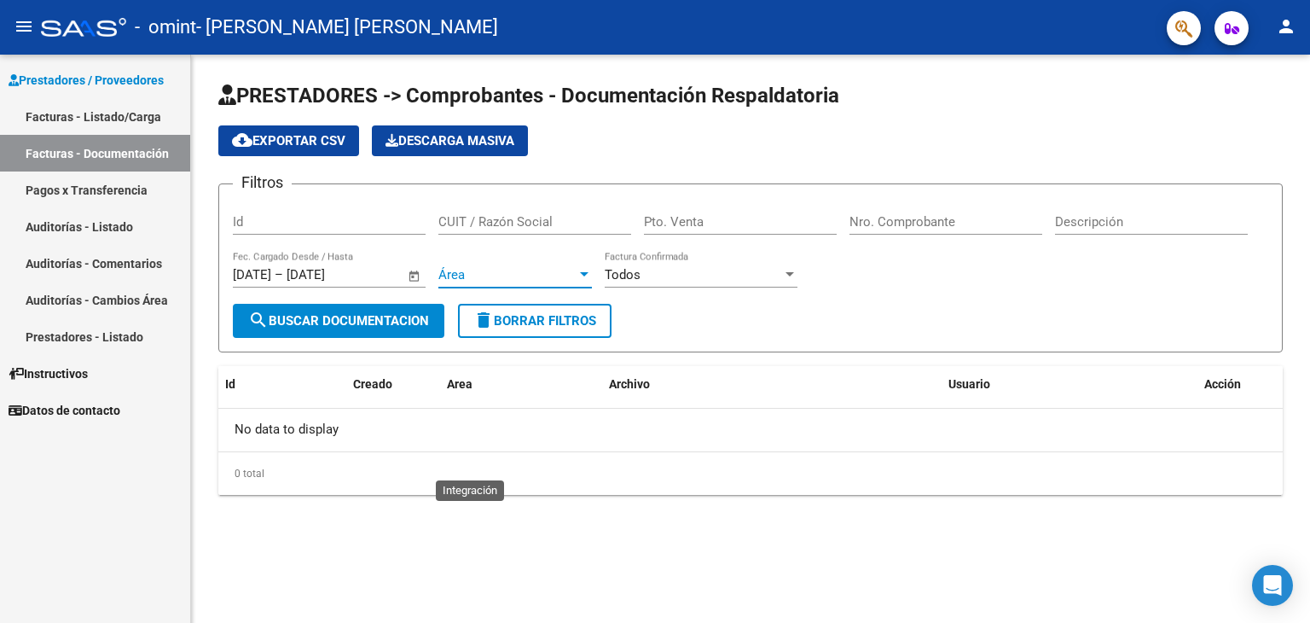
scroll to position [10, 0]
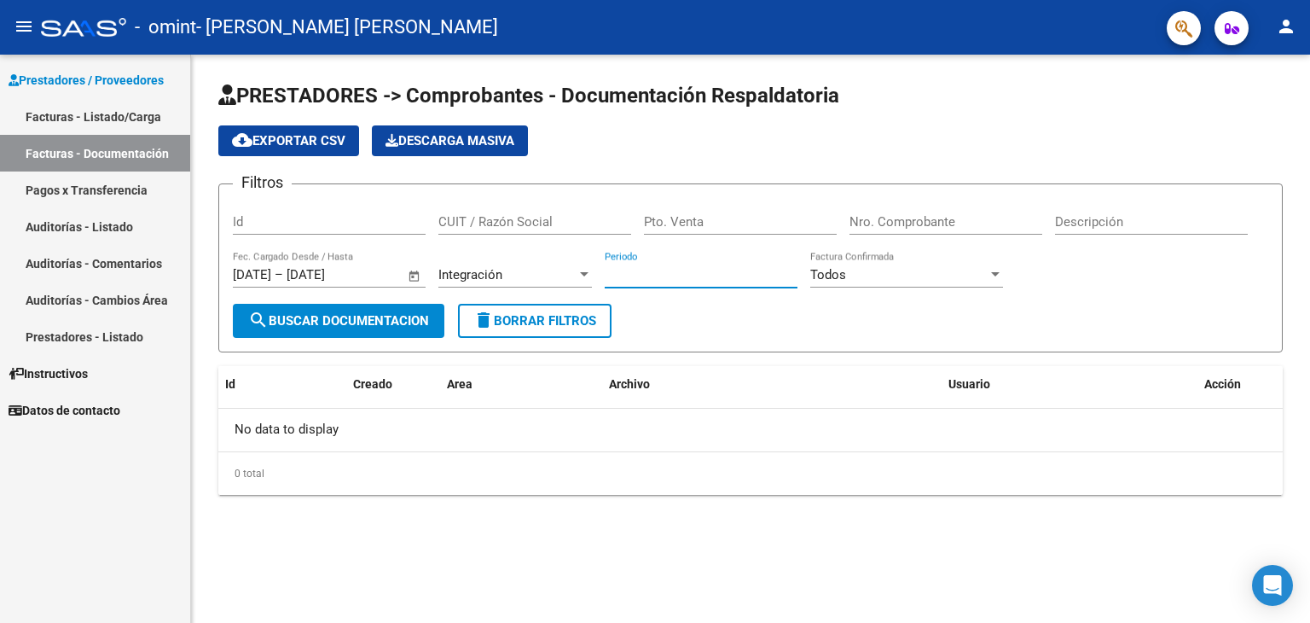
click at [634, 281] on input "Periodo" at bounding box center [701, 274] width 193 height 15
click at [845, 272] on span "Todos" at bounding box center [828, 274] width 36 height 15
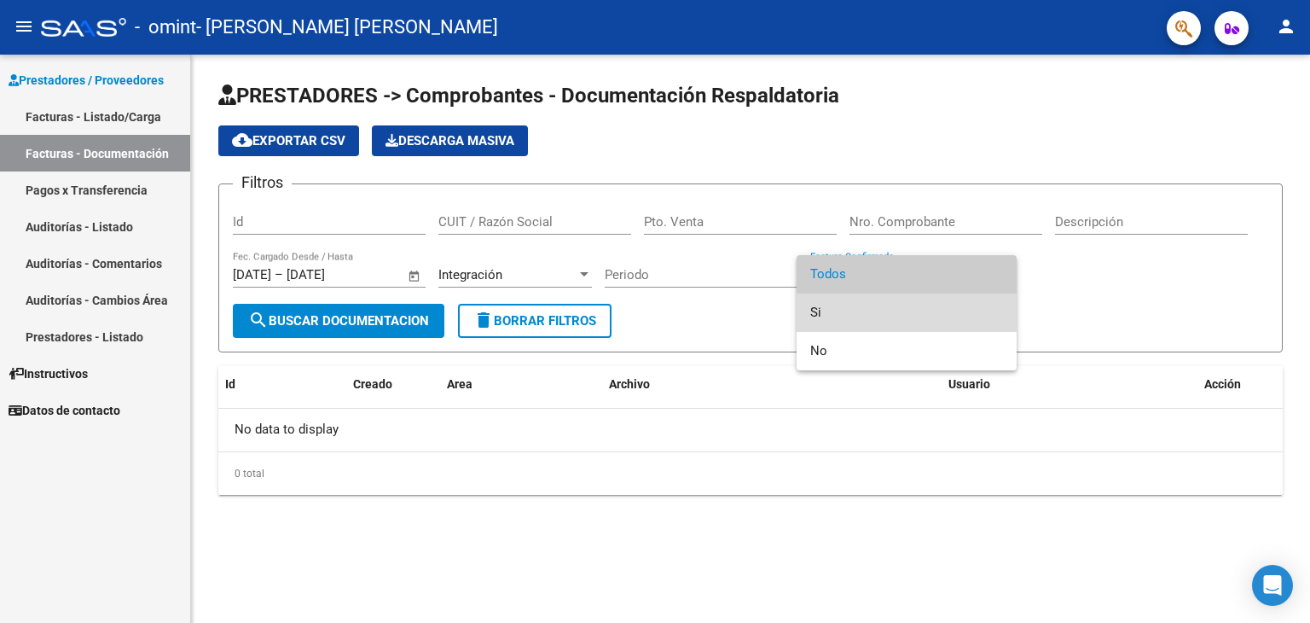
click at [819, 311] on span "Si" at bounding box center [906, 312] width 193 height 38
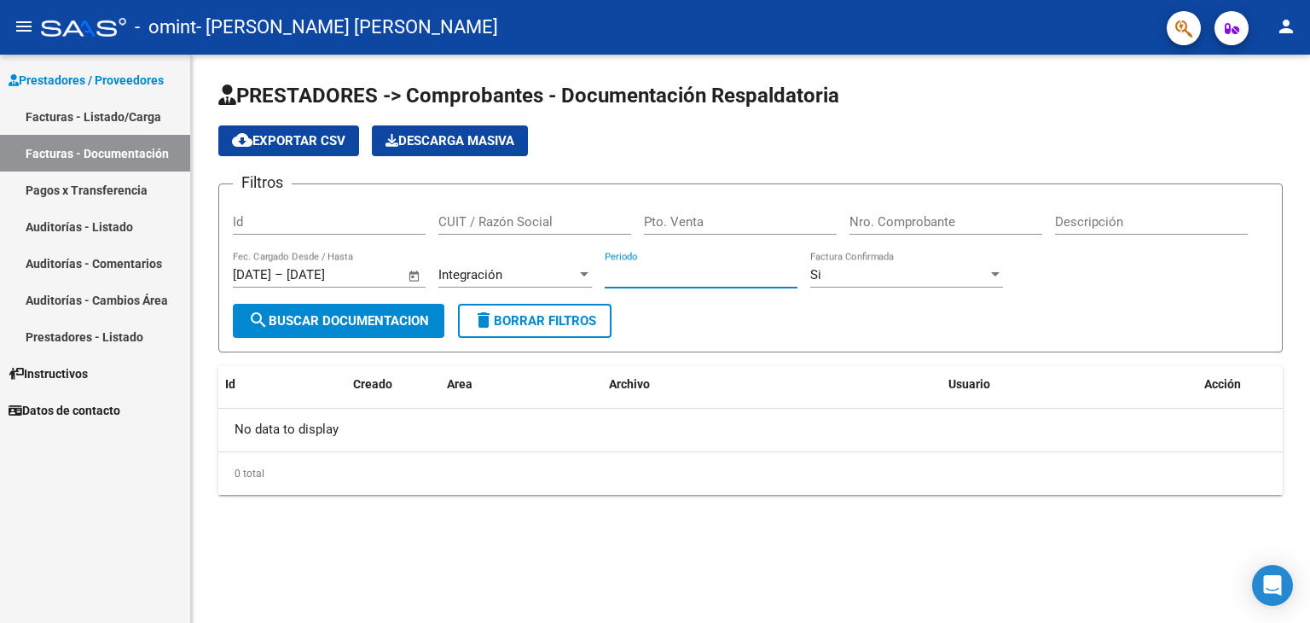
click at [671, 277] on input "Periodo" at bounding box center [701, 274] width 193 height 15
type input "0"
type input "202506"
click at [551, 319] on span "delete Borrar Filtros" at bounding box center [534, 320] width 123 height 15
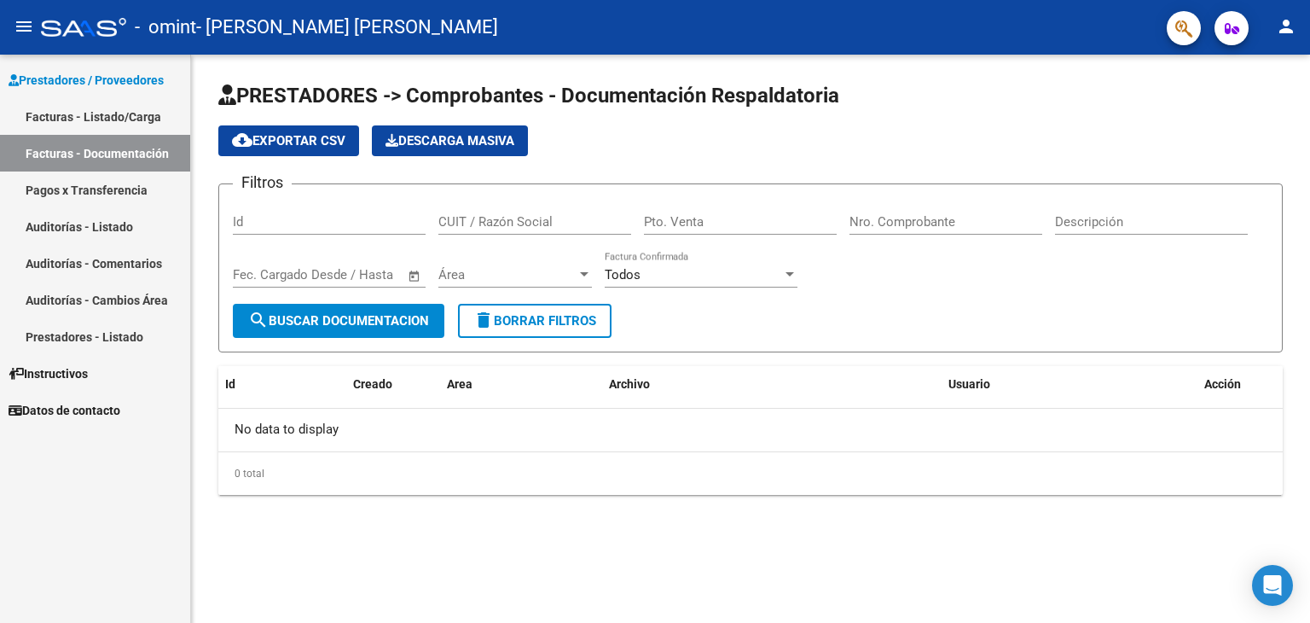
click at [102, 113] on link "Facturas - Listado/Carga" at bounding box center [95, 116] width 190 height 37
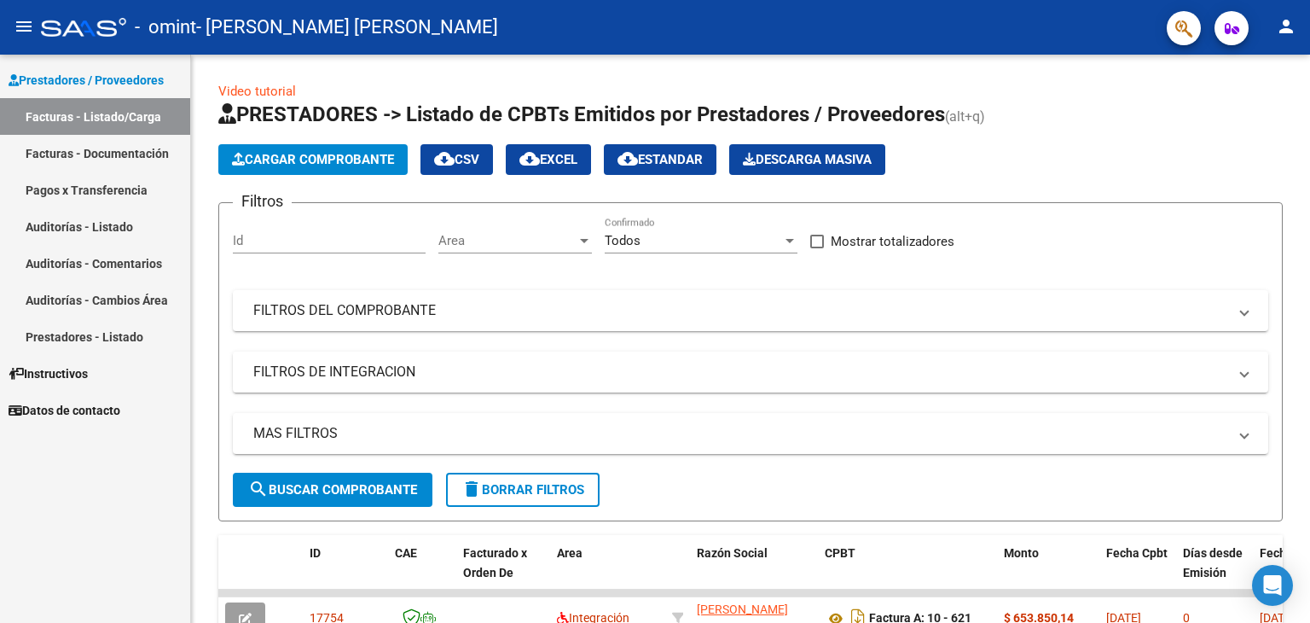
click at [142, 151] on link "Facturas - Documentación" at bounding box center [95, 153] width 190 height 37
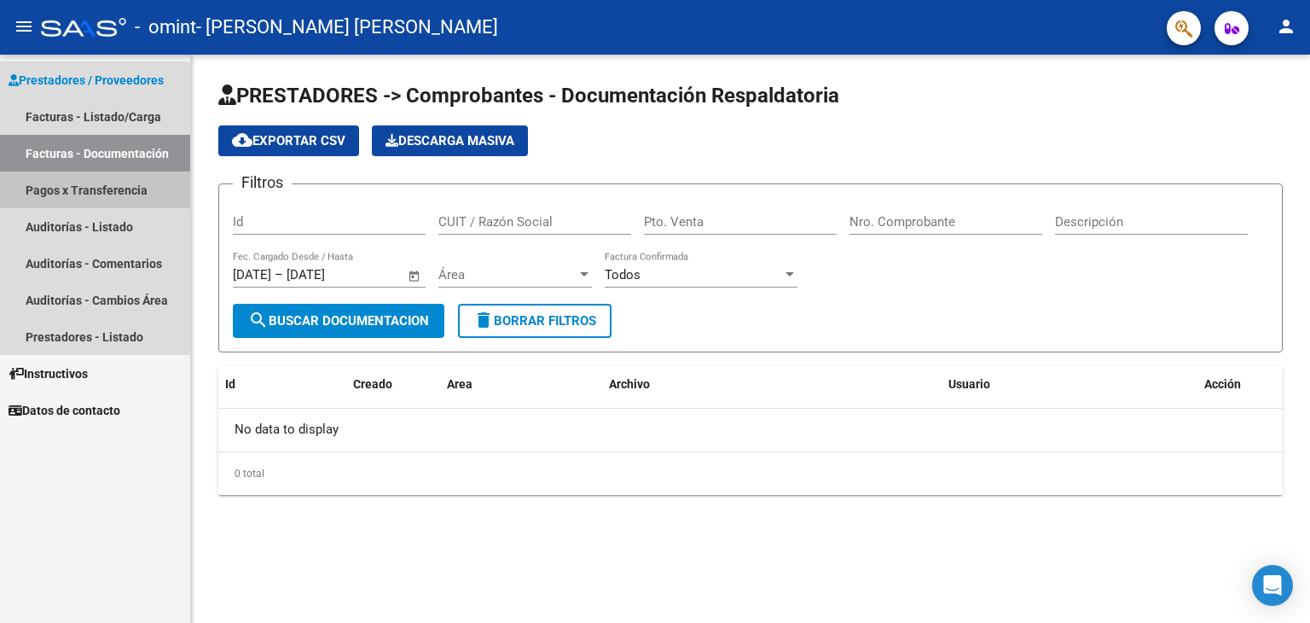
click at [113, 185] on link "Pagos x Transferencia" at bounding box center [95, 189] width 190 height 37
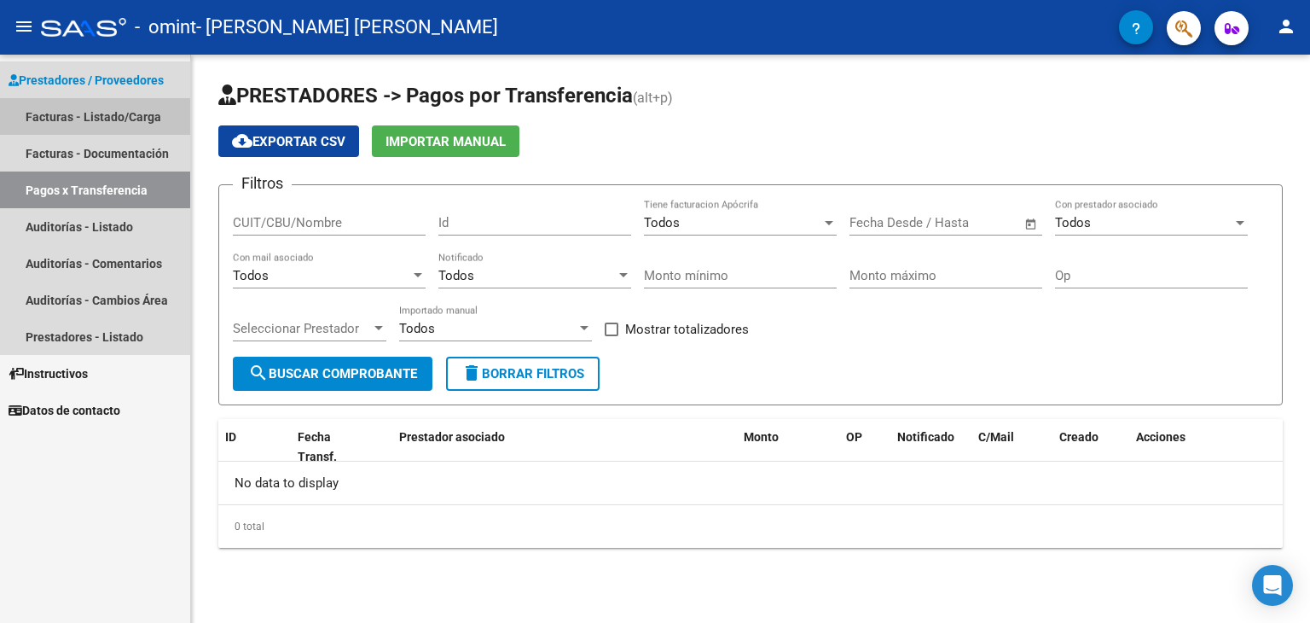
click at [121, 117] on link "Facturas - Listado/Carga" at bounding box center [95, 116] width 190 height 37
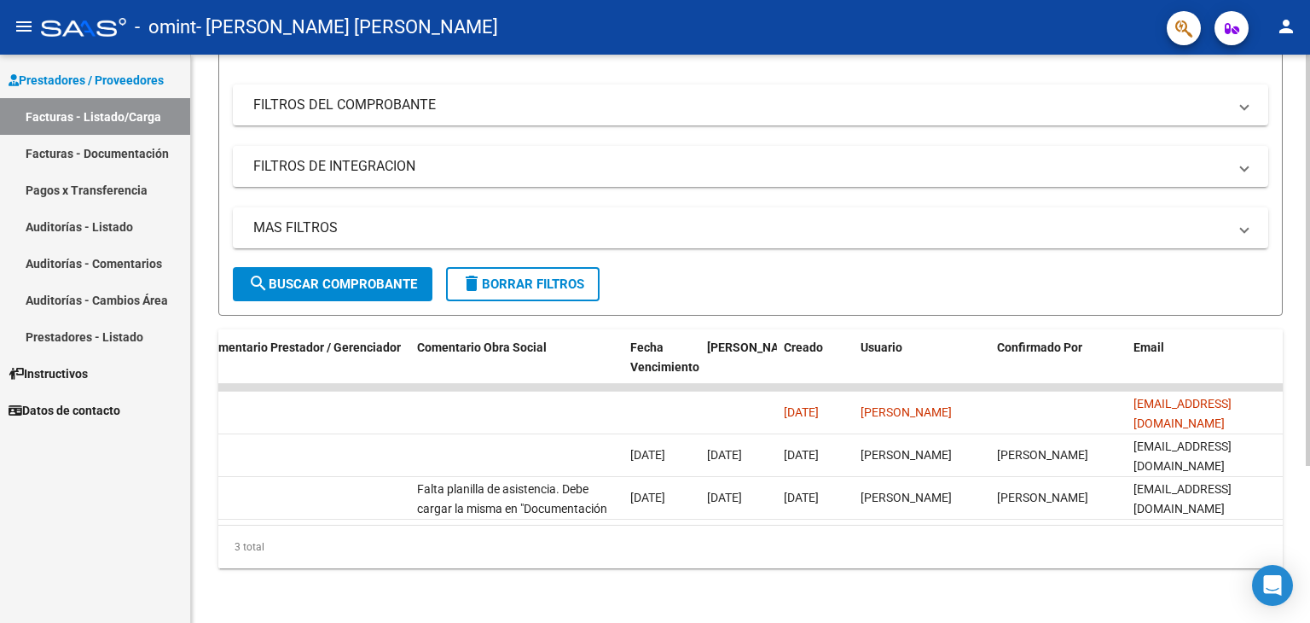
scroll to position [0, 2532]
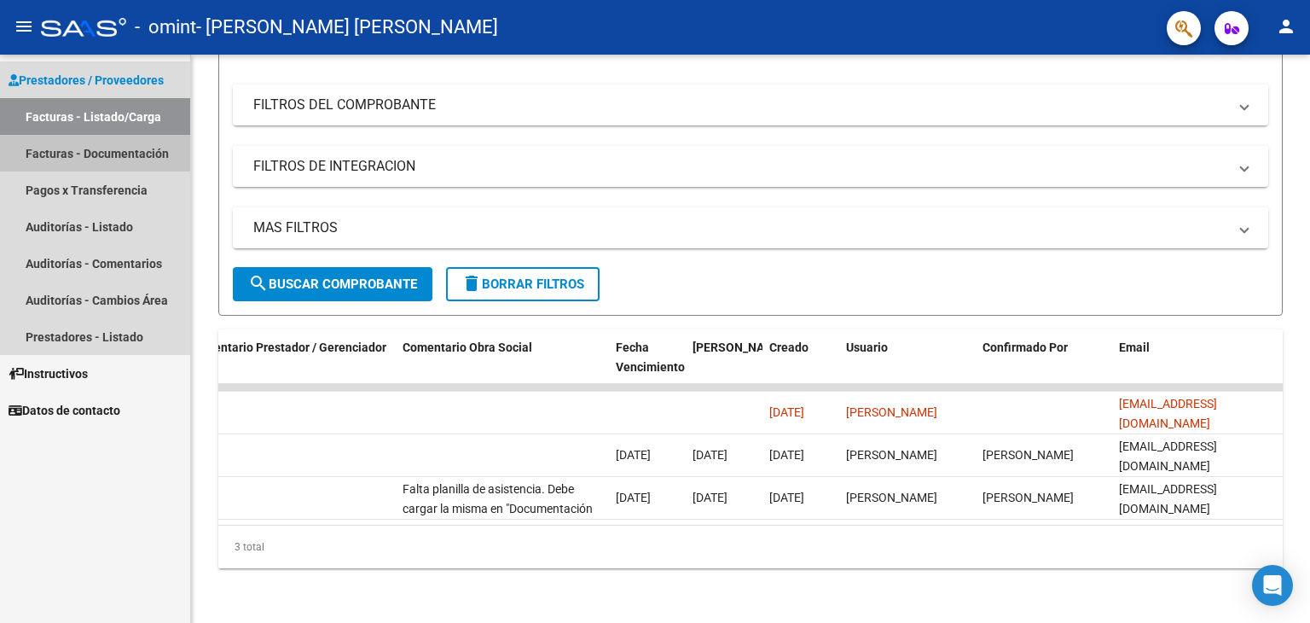
click at [85, 148] on link "Facturas - Documentación" at bounding box center [95, 153] width 190 height 37
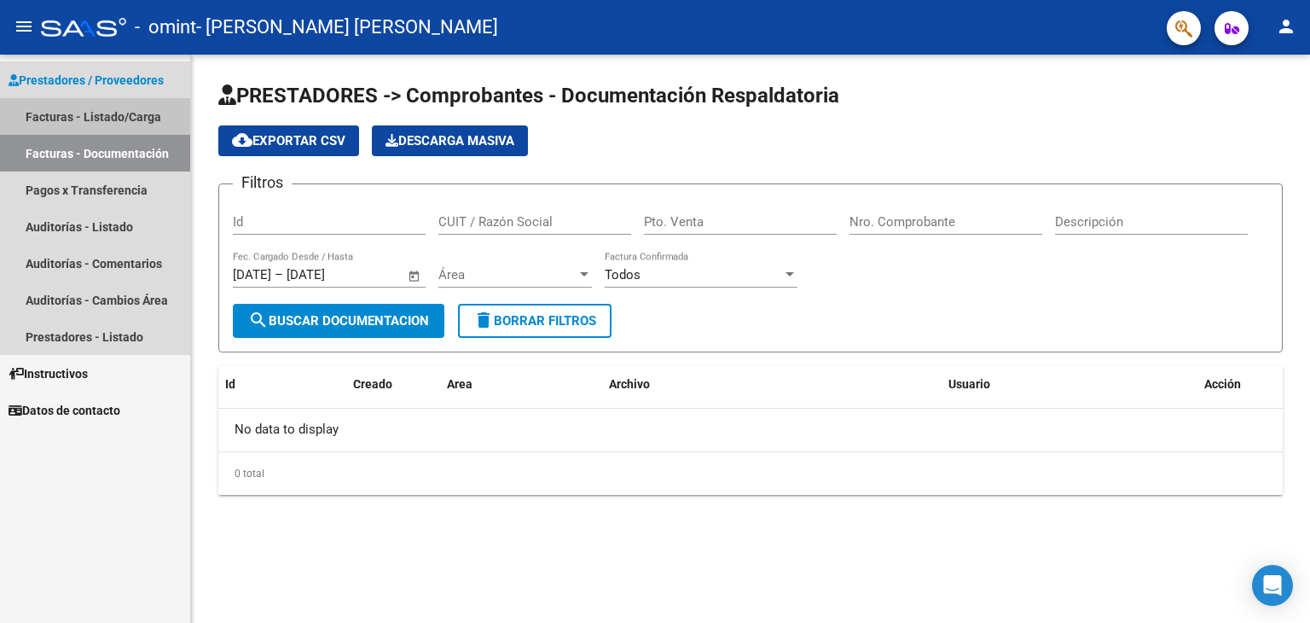
click at [110, 115] on link "Facturas - Listado/Carga" at bounding box center [95, 116] width 190 height 37
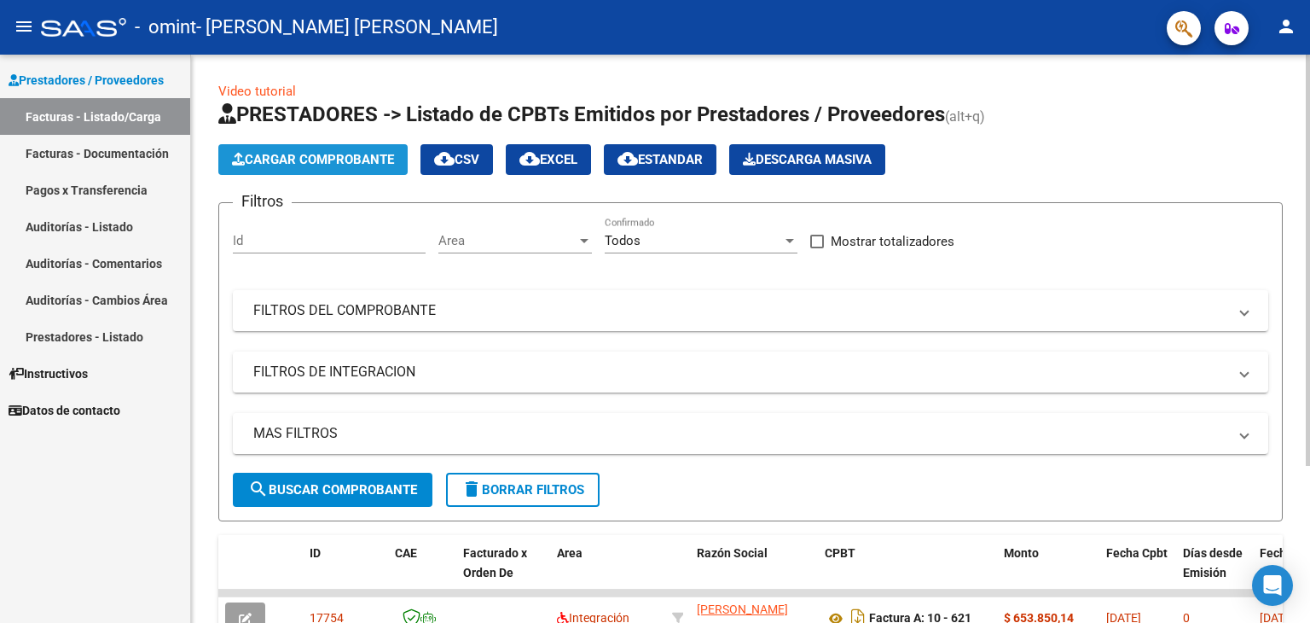
click at [302, 161] on span "Cargar Comprobante" at bounding box center [313, 159] width 162 height 15
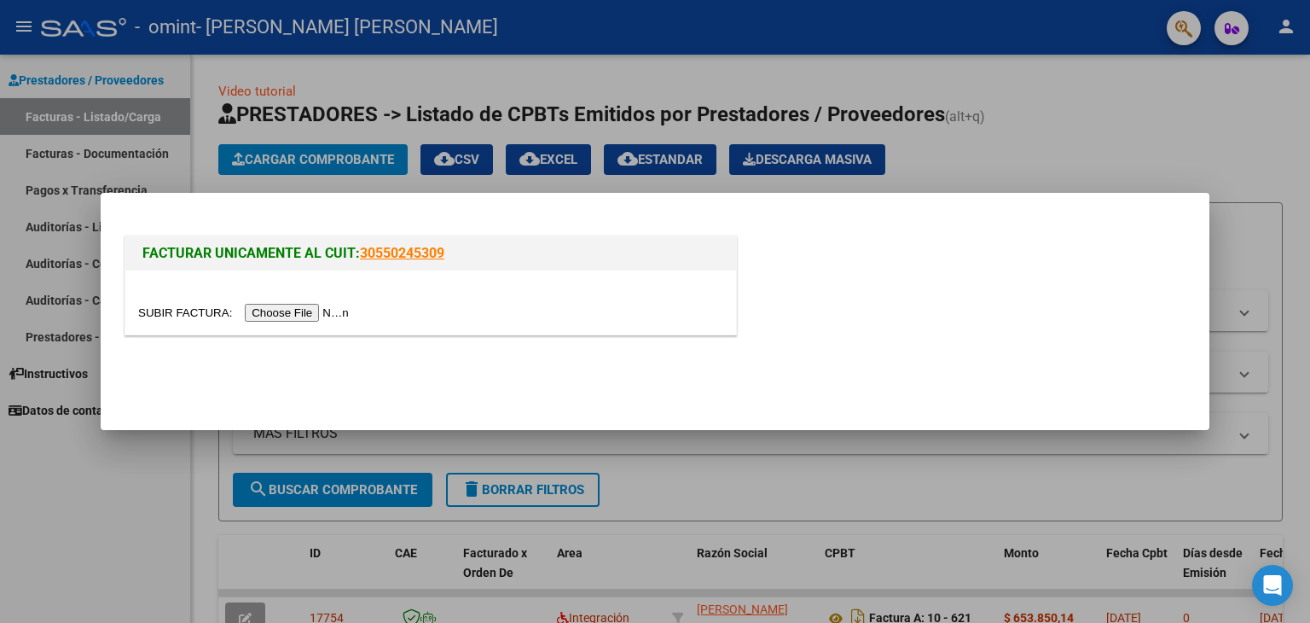
click at [309, 310] on input "file" at bounding box center [246, 313] width 216 height 18
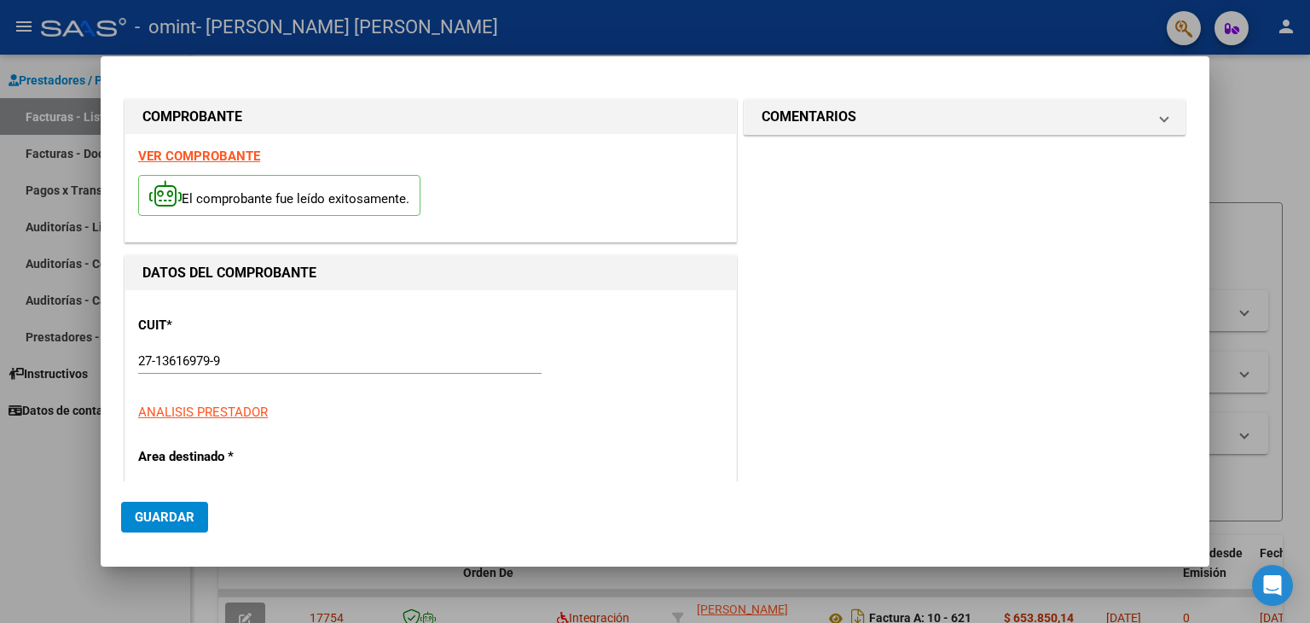
click at [230, 155] on strong "VER COMPROBANTE" at bounding box center [199, 155] width 122 height 15
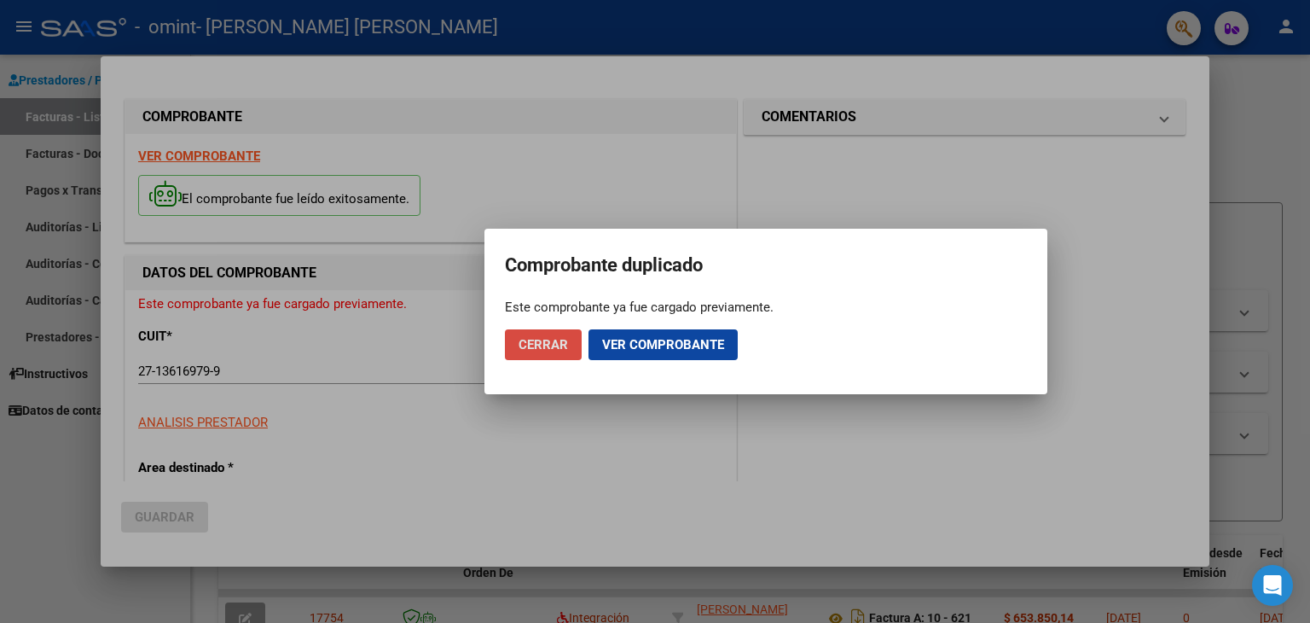
click at [556, 340] on span "Cerrar" at bounding box center [543, 344] width 49 height 15
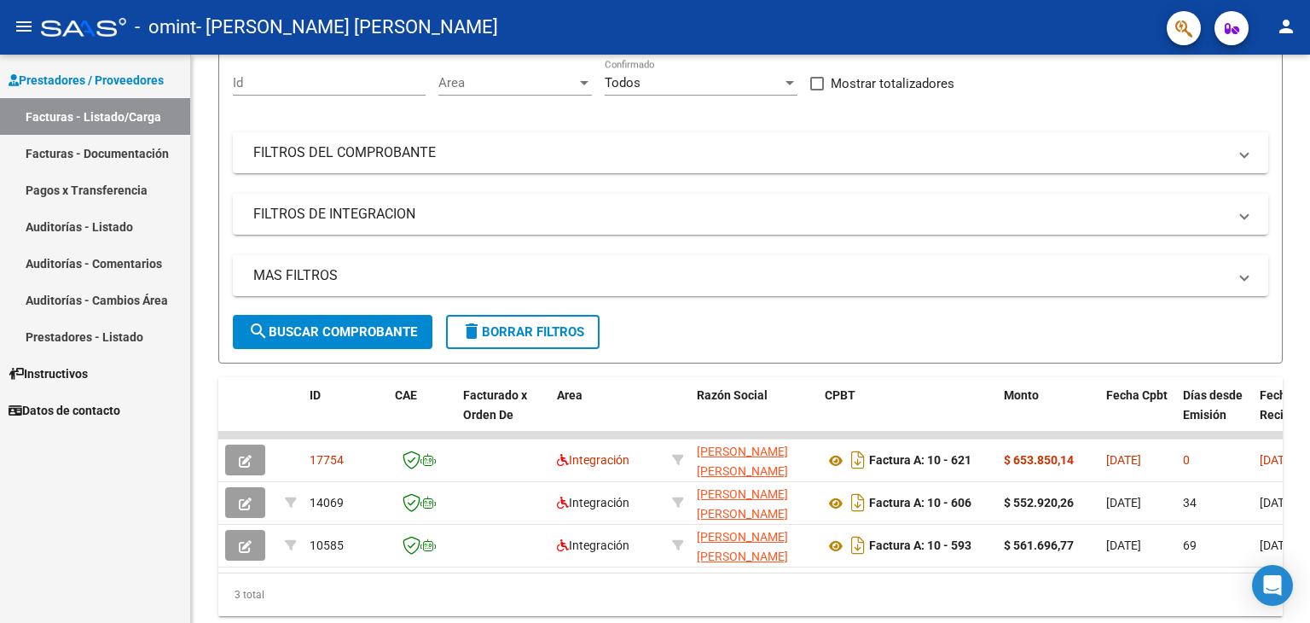
scroll to position [216, 0]
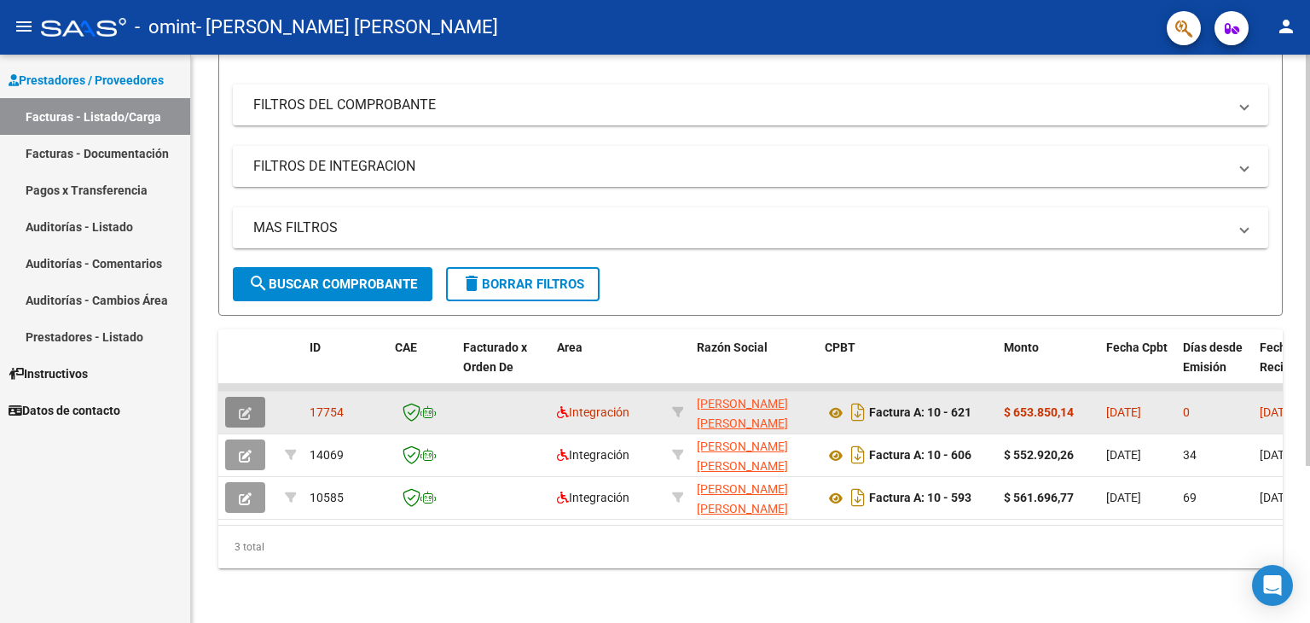
click at [239, 407] on icon "button" at bounding box center [245, 413] width 13 height 13
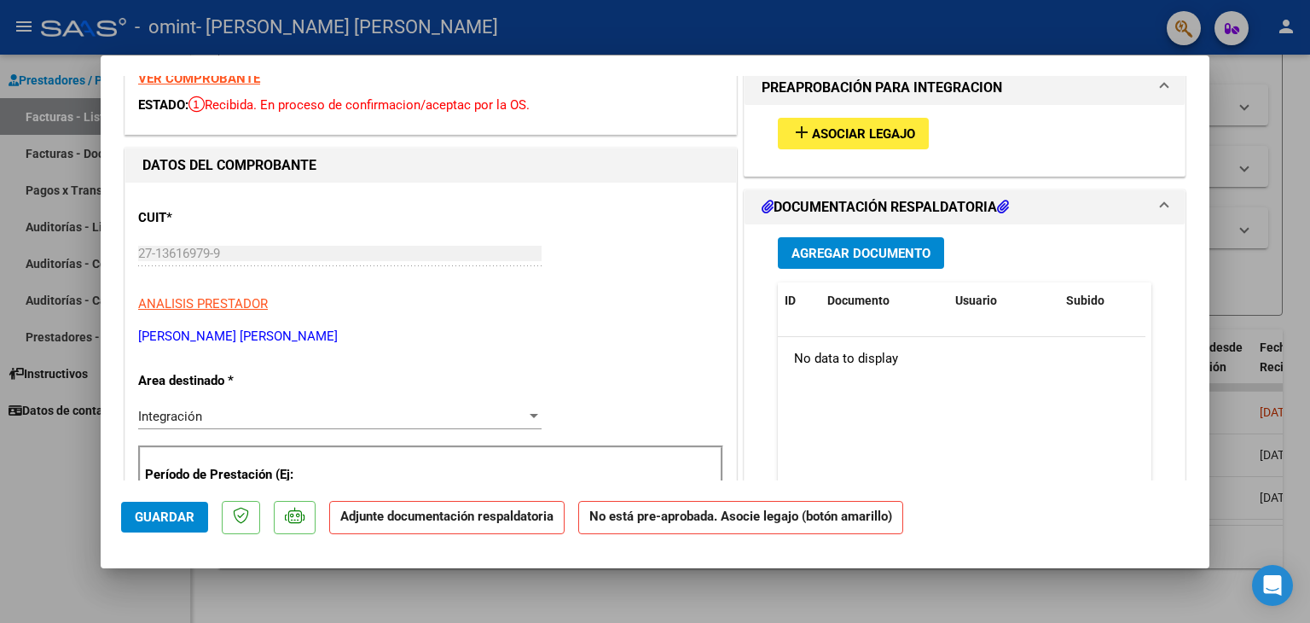
scroll to position [0, 0]
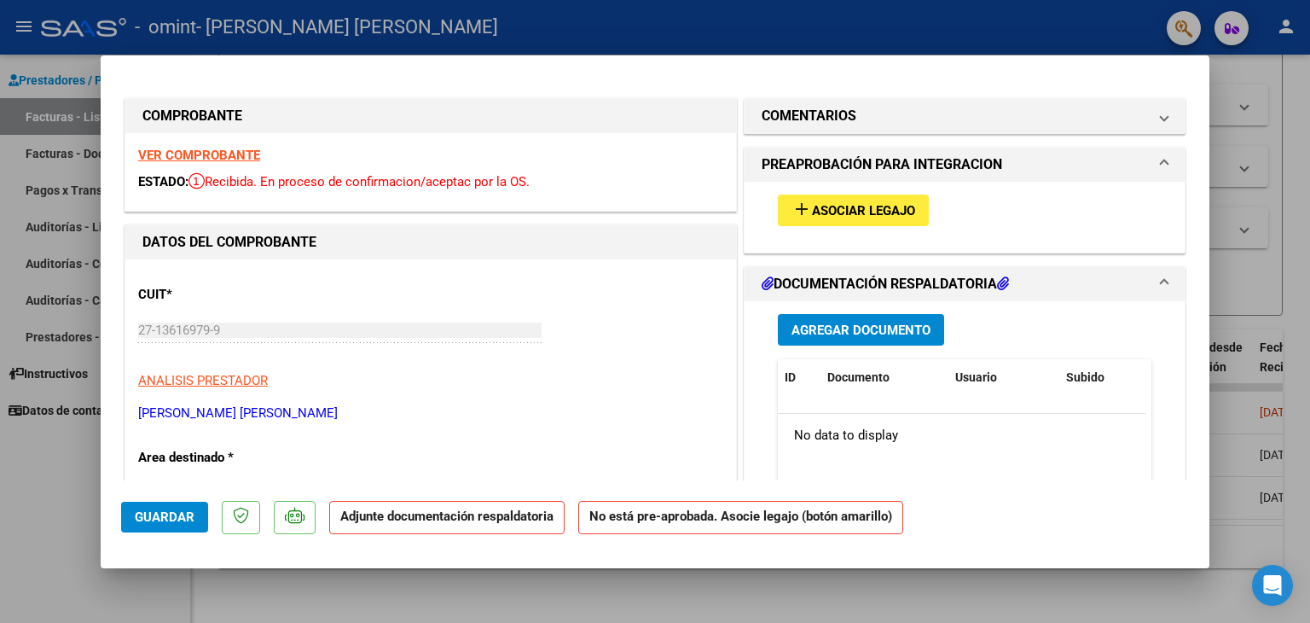
type input "$ 0,00"
